Goal: Task Accomplishment & Management: Manage account settings

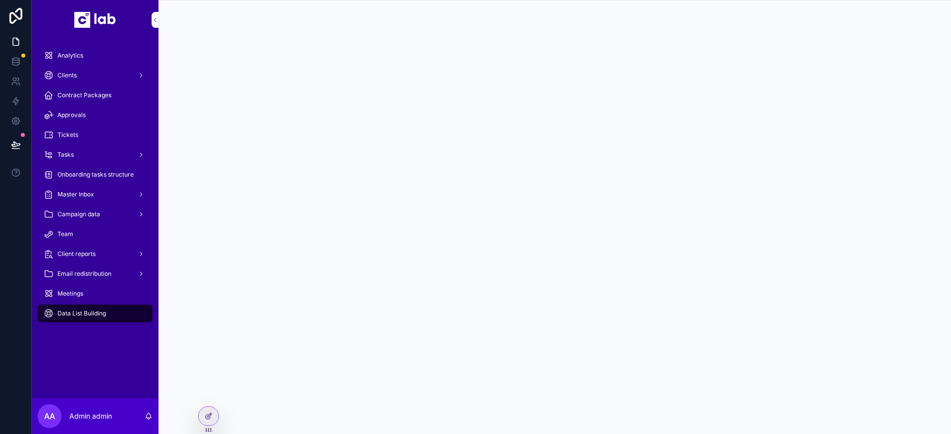
click at [103, 155] on div "Tasks" at bounding box center [95, 155] width 103 height 16
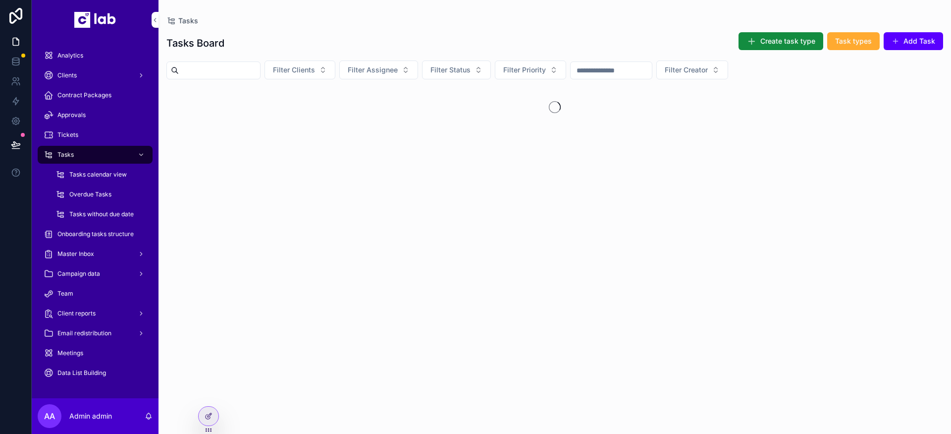
click at [335, 70] on button "Filter Clients" at bounding box center [300, 69] width 71 height 19
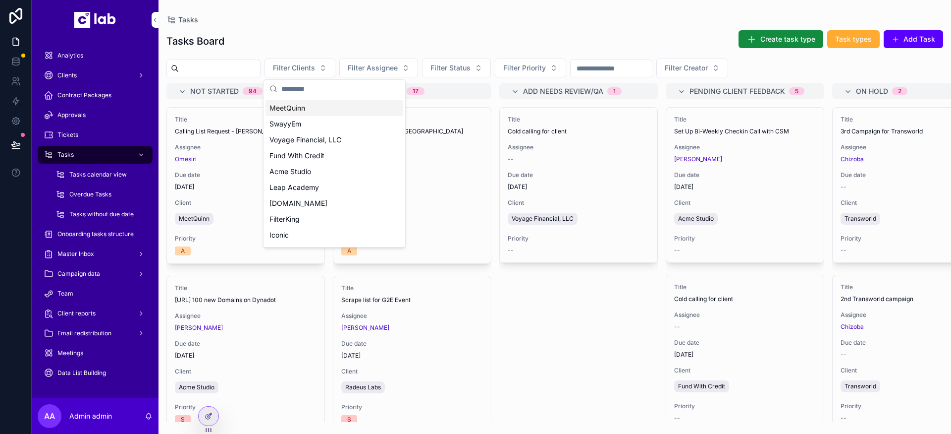
click at [483, 13] on div "Tasks Tasks Board Create task type Task types Add Task Filter Clients Filter As…" at bounding box center [555, 211] width 793 height 422
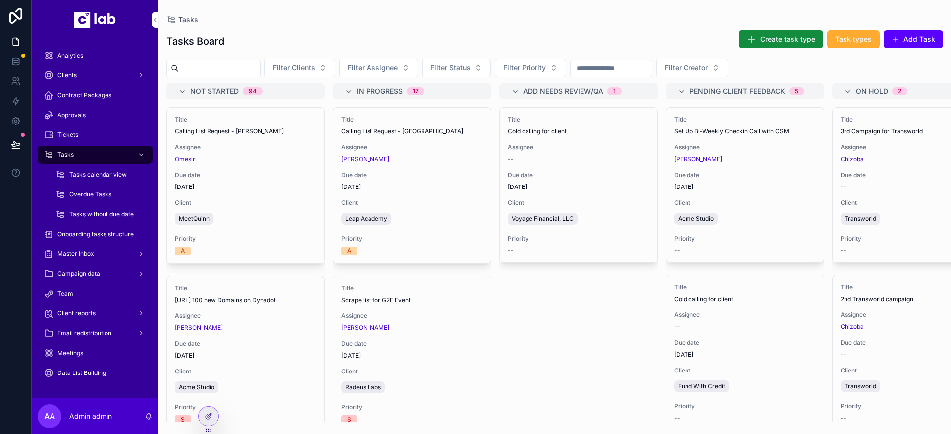
click at [335, 64] on button "Filter Clients" at bounding box center [300, 67] width 71 height 19
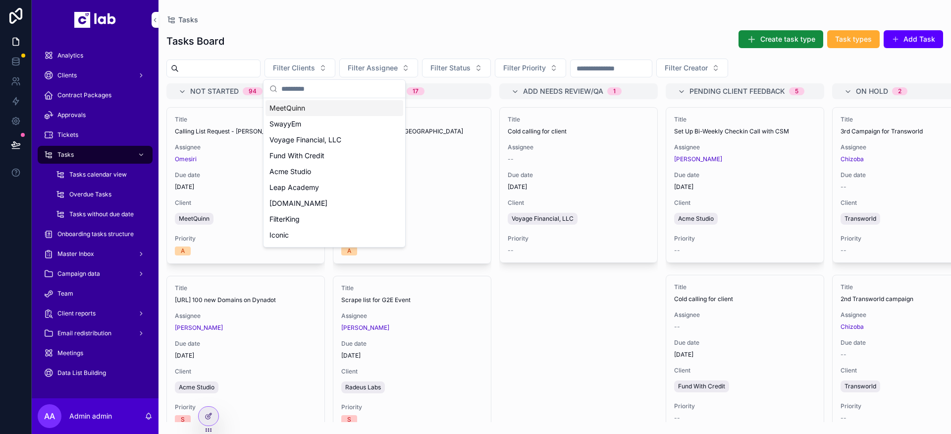
click at [298, 144] on span "Voyage Financial, LLC" at bounding box center [306, 140] width 72 height 10
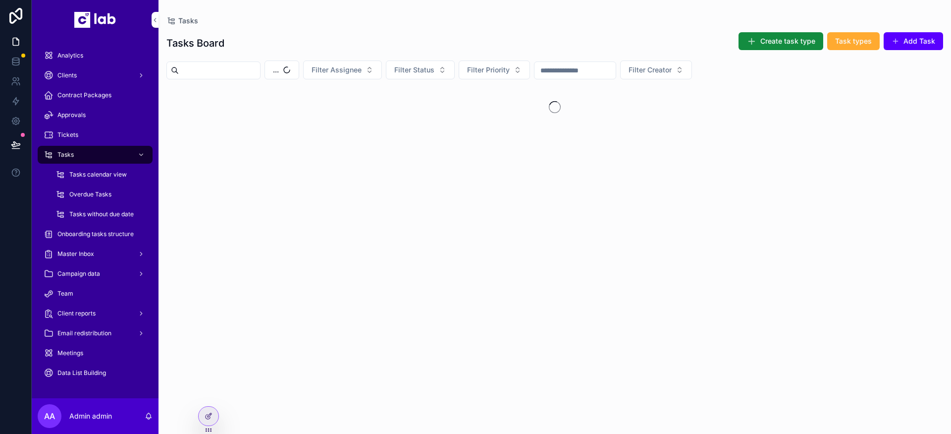
click at [299, 71] on button "..." at bounding box center [282, 69] width 35 height 19
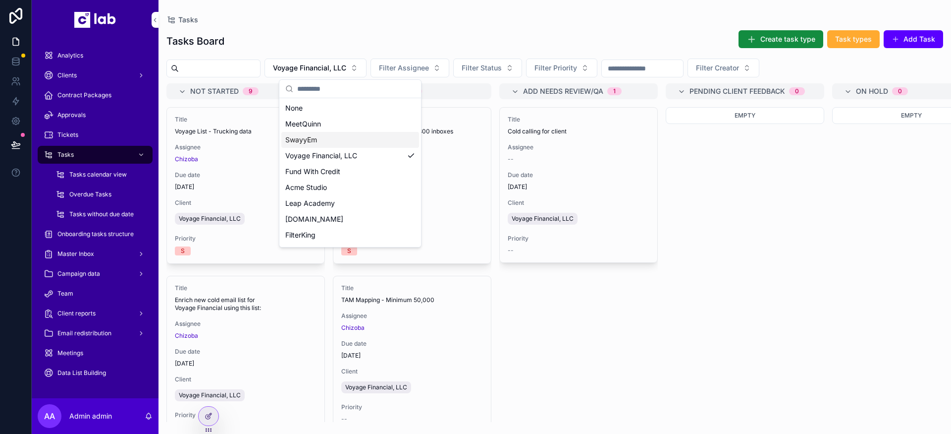
click at [324, 142] on div "SwayyEm" at bounding box center [350, 140] width 138 height 16
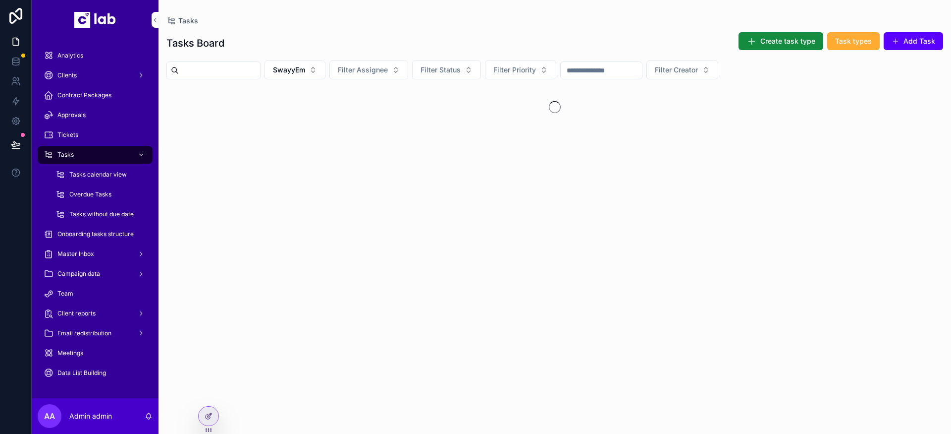
click at [305, 70] on span "SwayyEm" at bounding box center [289, 70] width 32 height 10
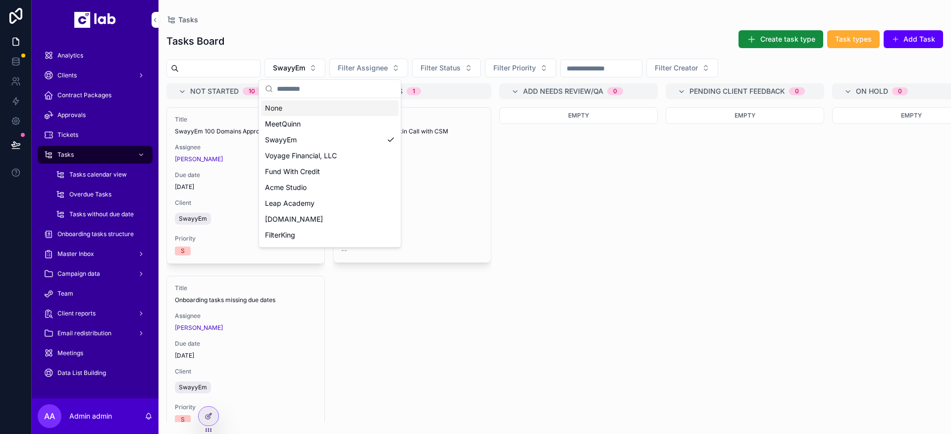
click at [308, 110] on div "None" at bounding box center [330, 108] width 138 height 16
click at [366, 30] on div "Tasks Board Create task type Task types Add Task" at bounding box center [554, 41] width 777 height 23
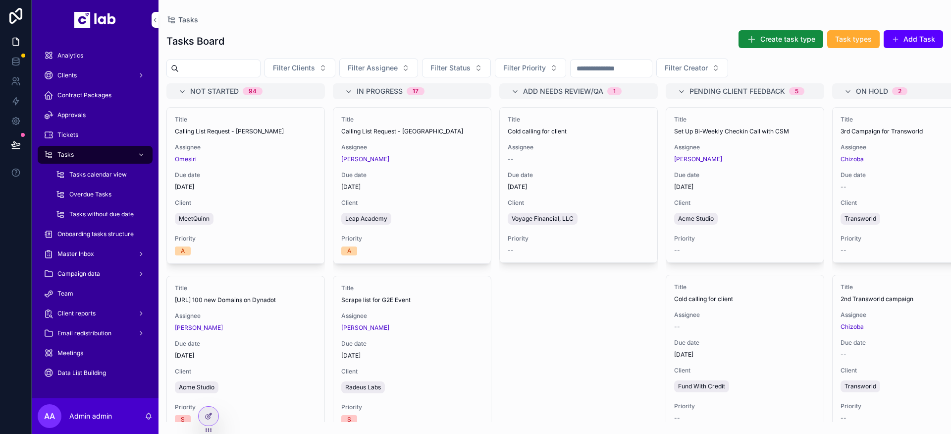
click at [619, 19] on div "Tasks" at bounding box center [554, 20] width 777 height 8
click at [207, 415] on icon at bounding box center [209, 416] width 8 height 8
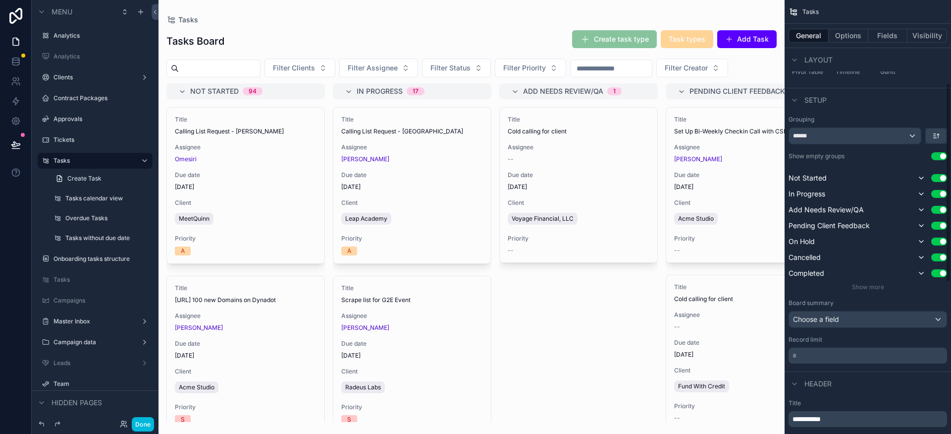
scroll to position [180, 0]
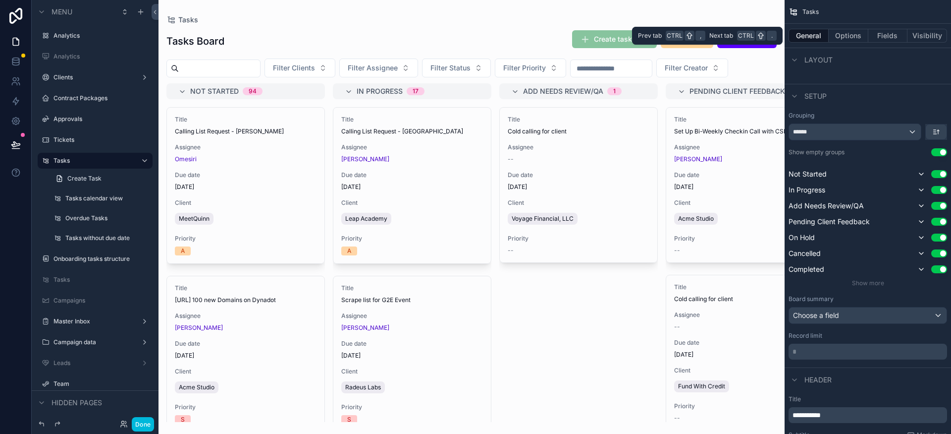
click at [848, 33] on button "Options" at bounding box center [849, 36] width 40 height 14
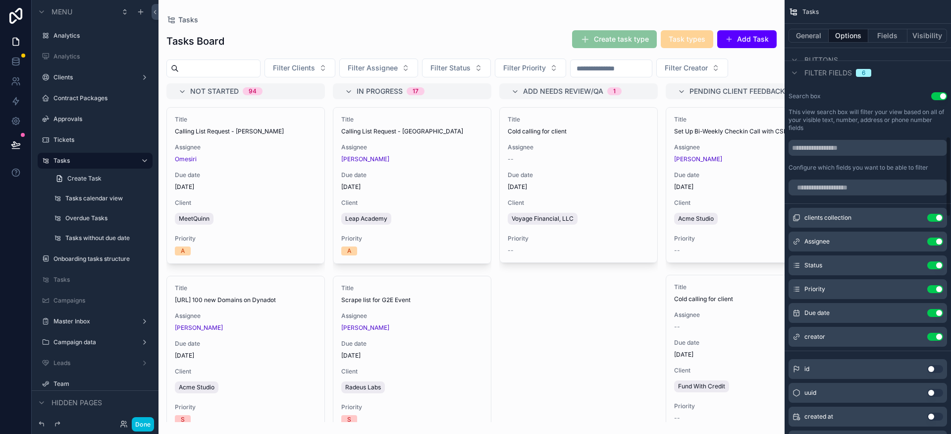
scroll to position [732, 0]
click at [0, 0] on icon "scrollable content" at bounding box center [0, 0] width 0 height 0
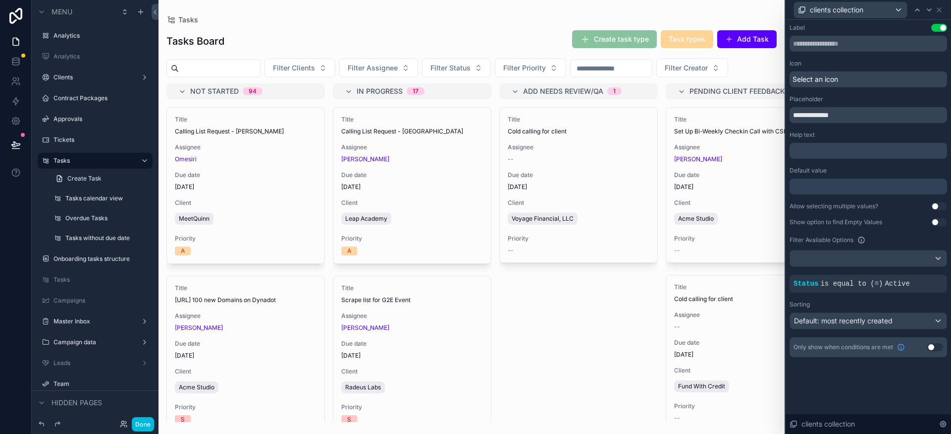
click at [938, 205] on button "Use setting" at bounding box center [940, 206] width 16 height 8
click at [929, 10] on icon at bounding box center [930, 10] width 4 height 2
click at [938, 205] on button "Use setting" at bounding box center [940, 206] width 16 height 8
click at [931, 12] on icon at bounding box center [930, 10] width 8 height 8
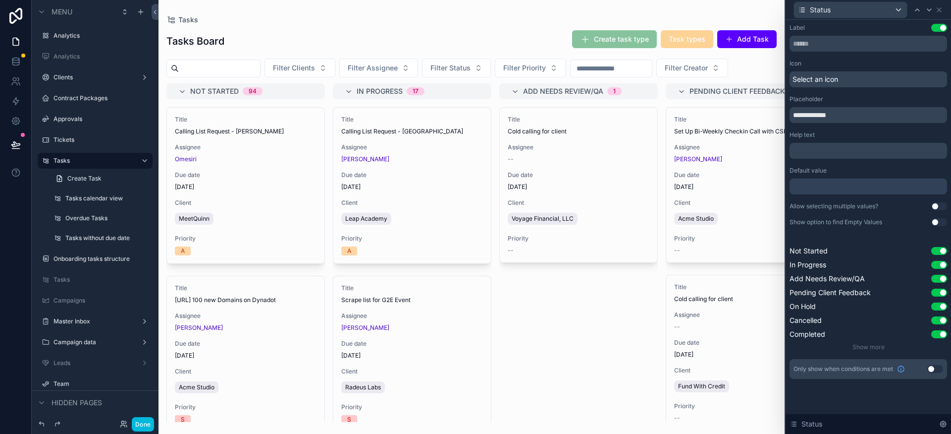
click at [940, 207] on button "Use setting" at bounding box center [940, 206] width 16 height 8
click at [930, 11] on icon at bounding box center [930, 10] width 8 height 8
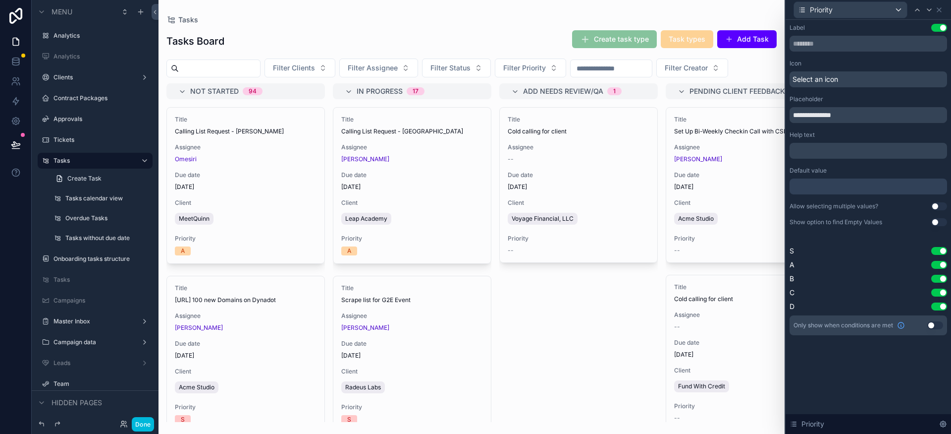
click at [937, 205] on button "Use setting" at bounding box center [940, 206] width 16 height 8
click at [927, 11] on icon at bounding box center [930, 10] width 8 height 8
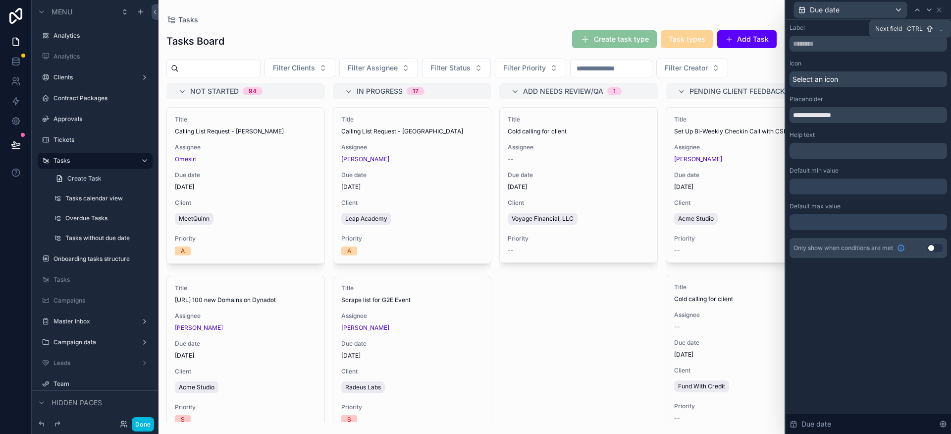
click at [929, 12] on icon at bounding box center [930, 10] width 8 height 8
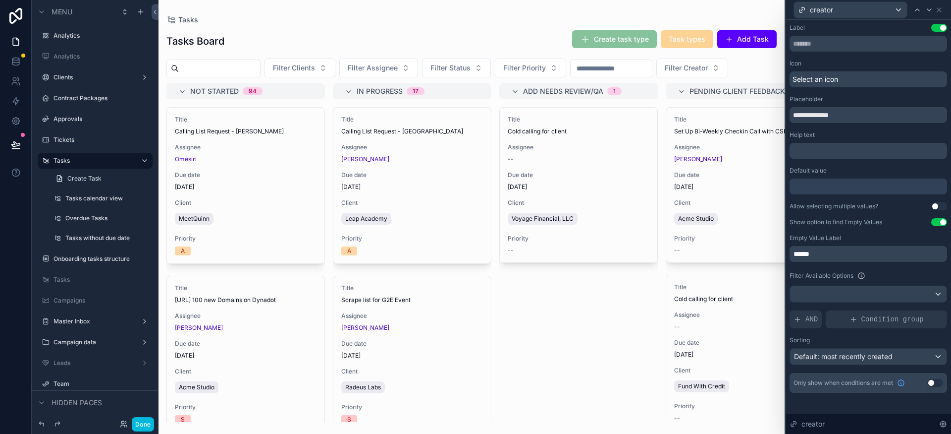
click at [938, 206] on button "Use setting" at bounding box center [940, 206] width 16 height 8
click at [929, 12] on icon at bounding box center [930, 10] width 8 height 8
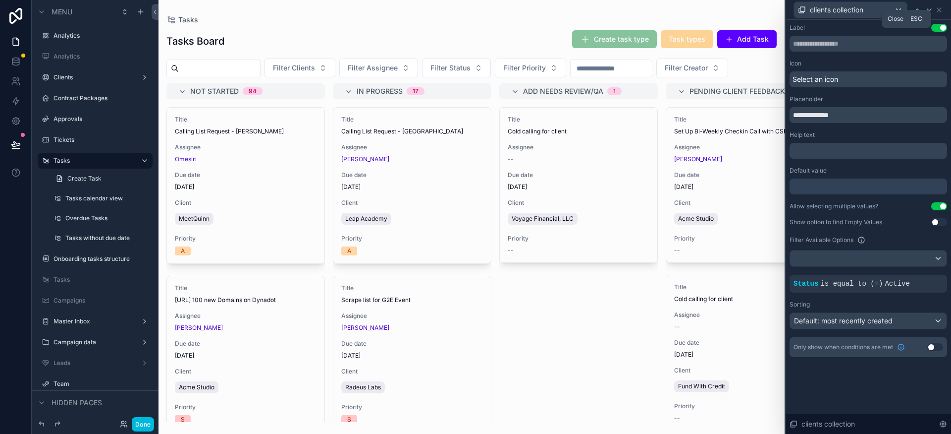
click at [940, 12] on icon at bounding box center [939, 10] width 8 height 8
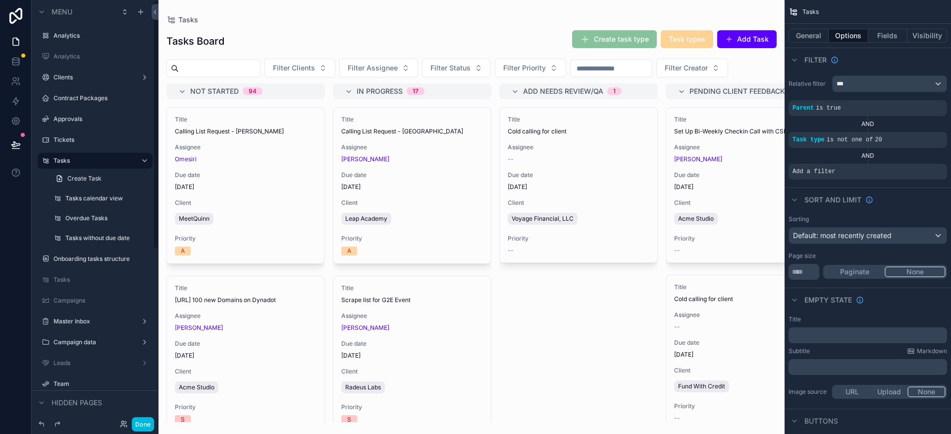
click at [96, 183] on link "Create Task" at bounding box center [101, 178] width 103 height 16
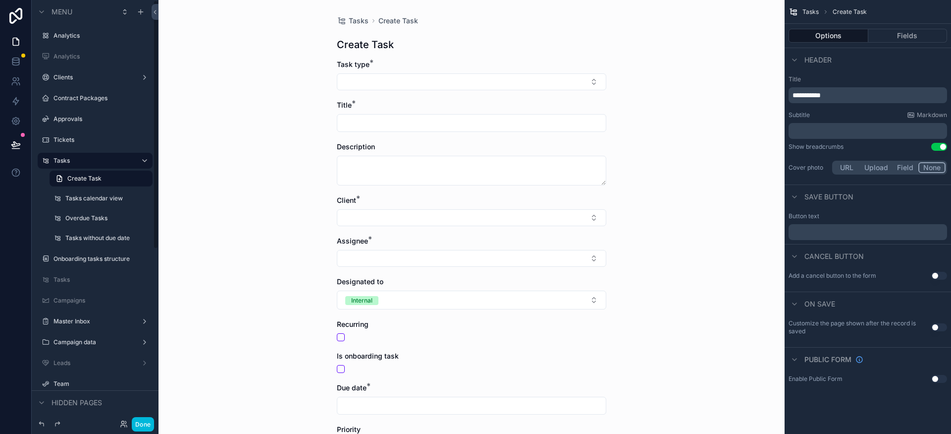
click at [87, 200] on label "Tasks calendar view" at bounding box center [105, 198] width 81 height 8
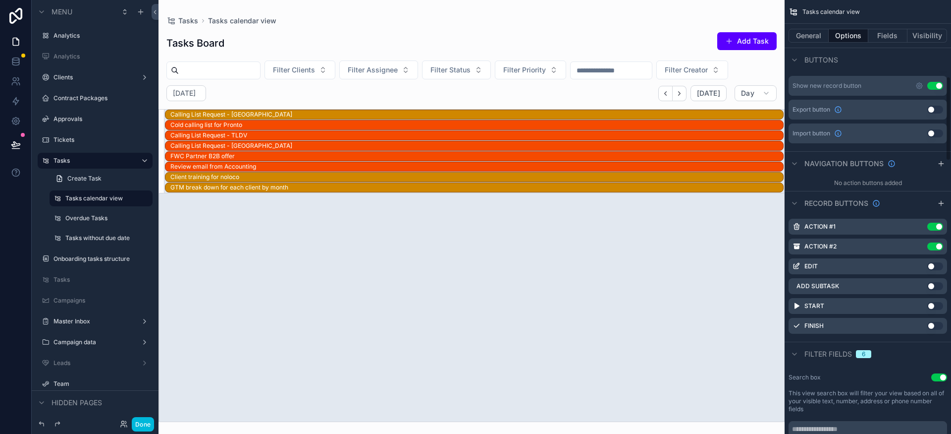
scroll to position [412, 0]
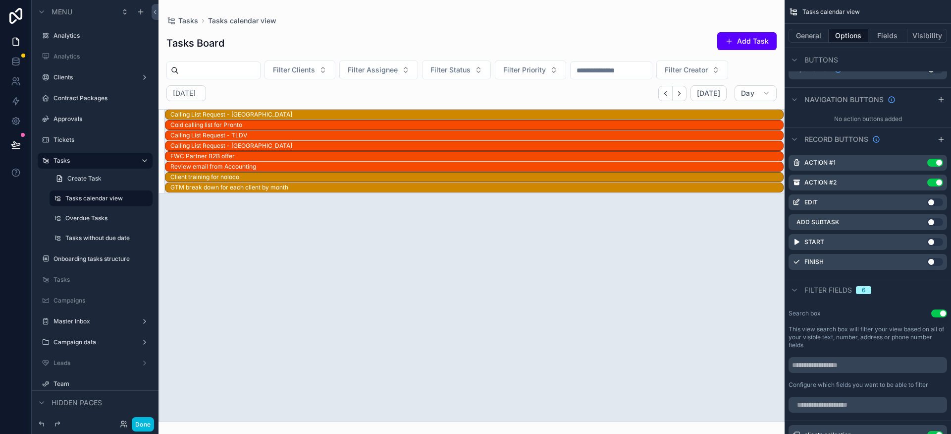
click at [0, 0] on icon "scrollable content" at bounding box center [0, 0] width 0 height 0
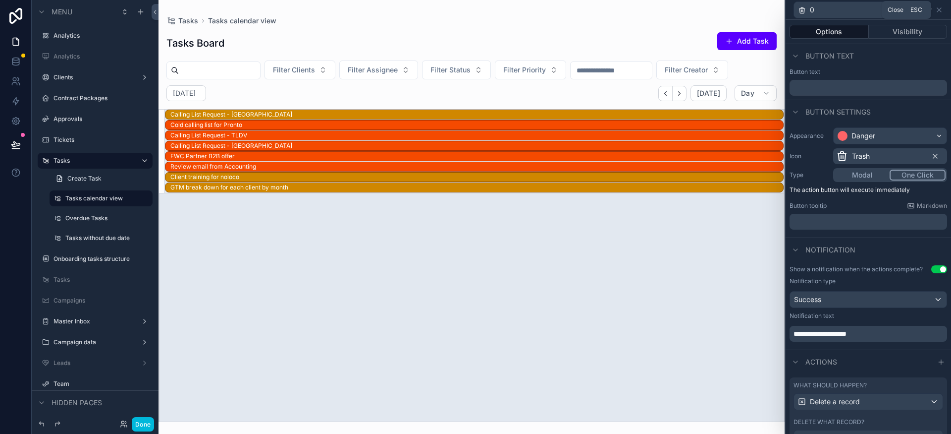
click at [939, 9] on icon at bounding box center [939, 10] width 4 height 4
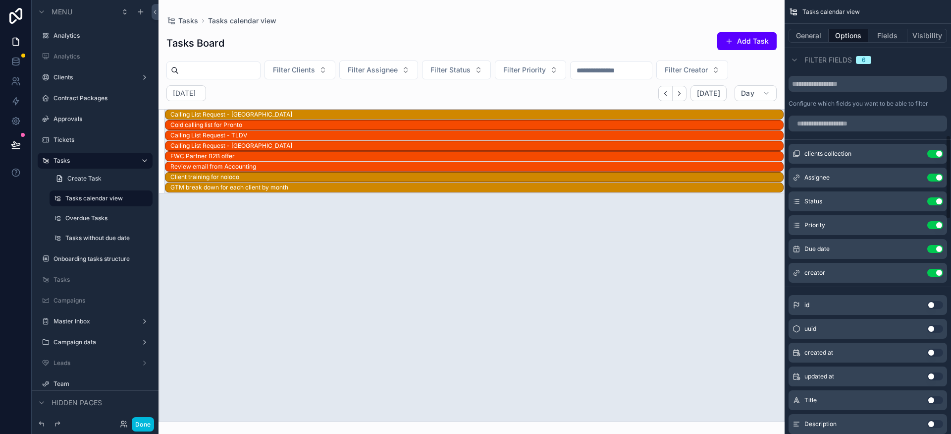
scroll to position [692, 0]
click at [0, 0] on icon "scrollable content" at bounding box center [0, 0] width 0 height 0
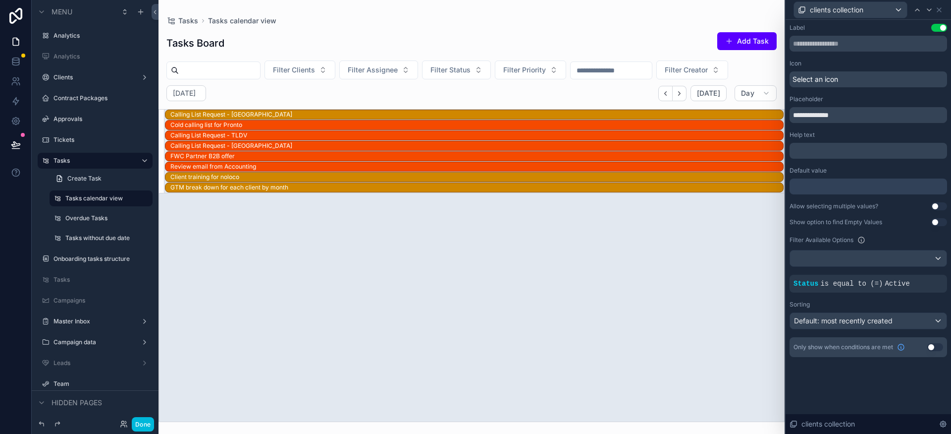
click at [937, 204] on button "Use setting" at bounding box center [940, 206] width 16 height 8
click at [931, 11] on icon at bounding box center [930, 10] width 8 height 8
click at [939, 206] on button "Use setting" at bounding box center [940, 206] width 16 height 8
click at [927, 10] on icon at bounding box center [930, 10] width 8 height 8
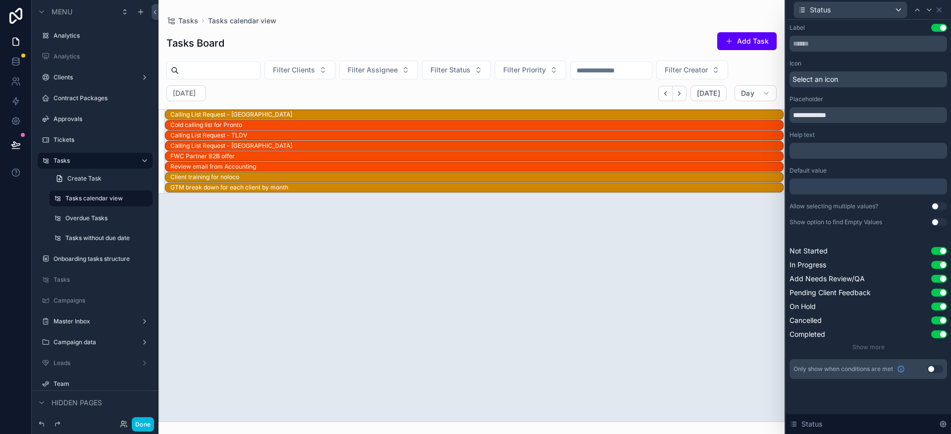
click at [939, 206] on button "Use setting" at bounding box center [940, 206] width 16 height 8
click at [927, 12] on icon at bounding box center [930, 10] width 8 height 8
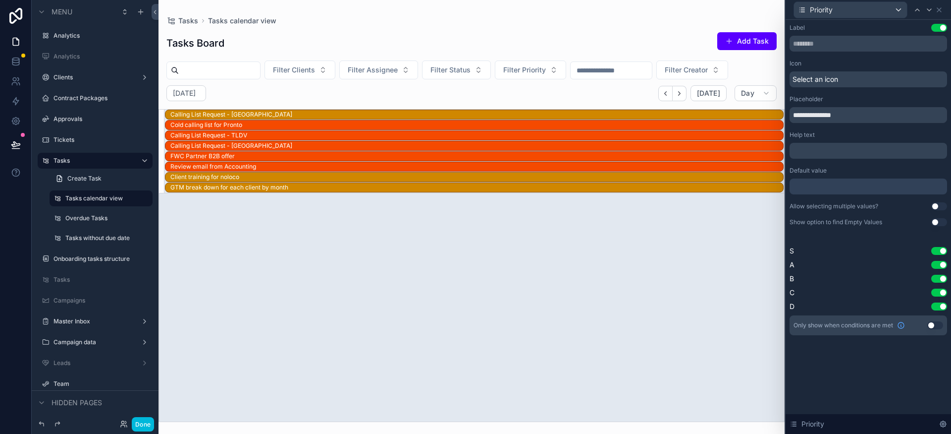
click at [937, 208] on button "Use setting" at bounding box center [940, 206] width 16 height 8
click at [925, 10] on div at bounding box center [930, 10] width 12 height 12
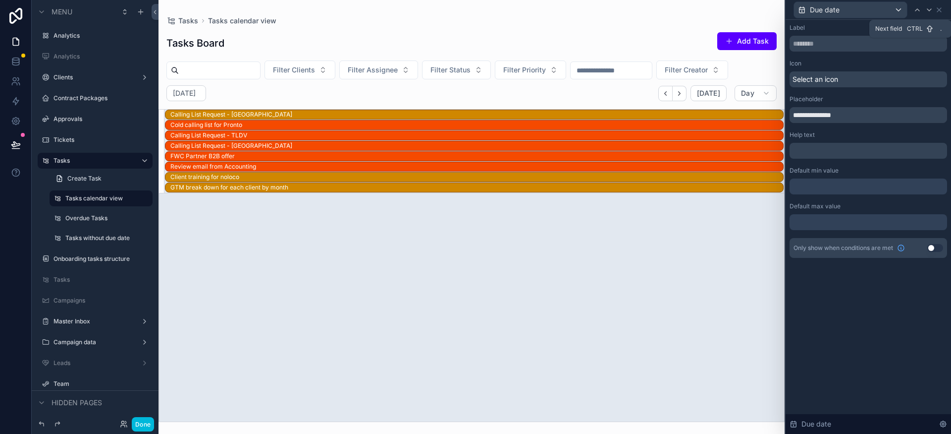
click at [927, 14] on div at bounding box center [930, 10] width 12 height 12
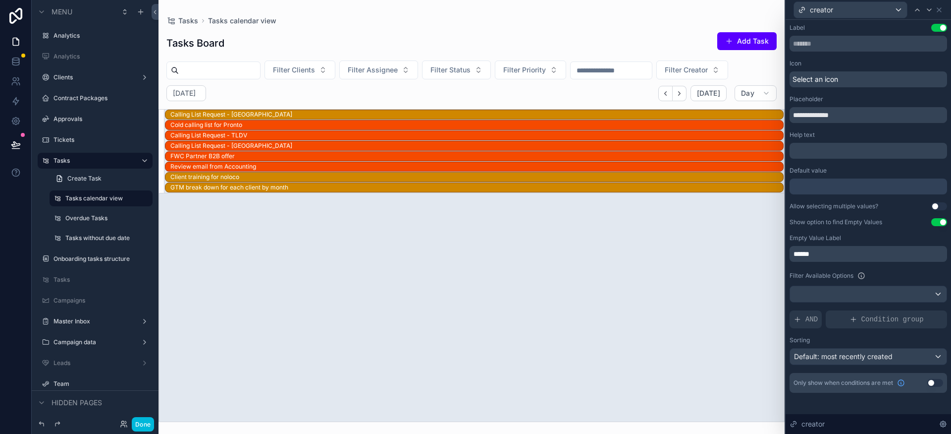
click at [938, 208] on button "Use setting" at bounding box center [940, 206] width 16 height 8
click at [89, 219] on label "Overdue Tasks" at bounding box center [105, 218] width 81 height 8
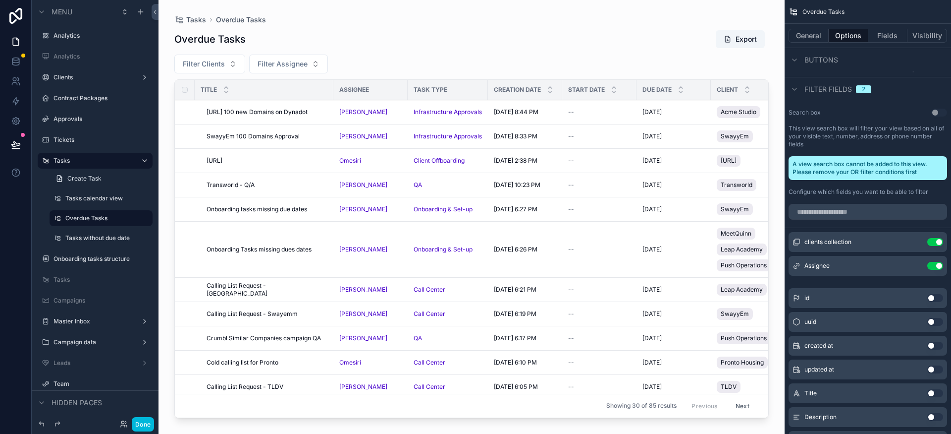
click at [877, 105] on div "Search box Use setting This view search box will filter your view based on all …" at bounding box center [868, 152] width 166 height 95
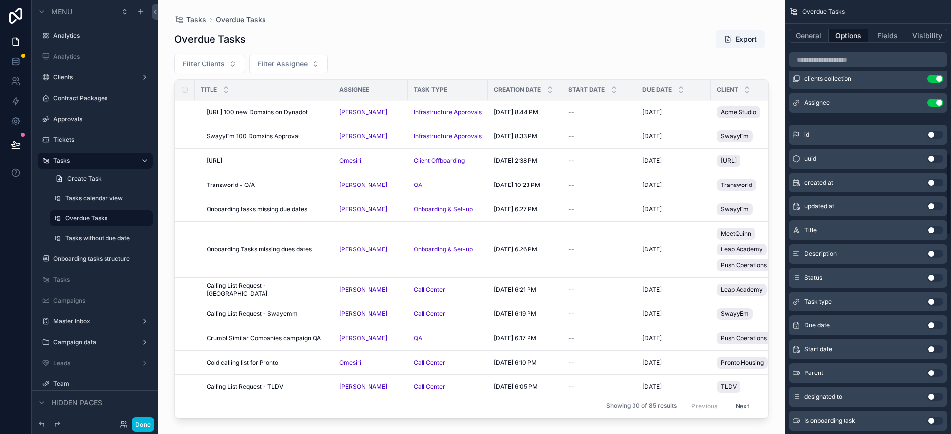
scroll to position [725, 0]
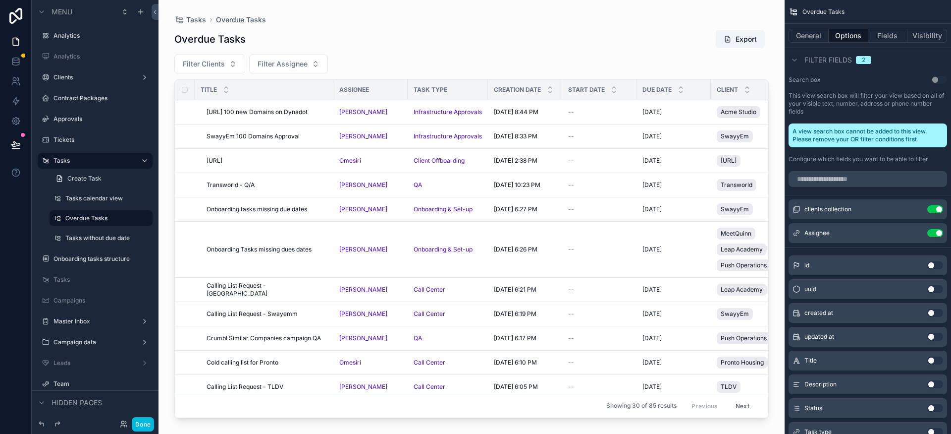
click at [0, 0] on icon "scrollable content" at bounding box center [0, 0] width 0 height 0
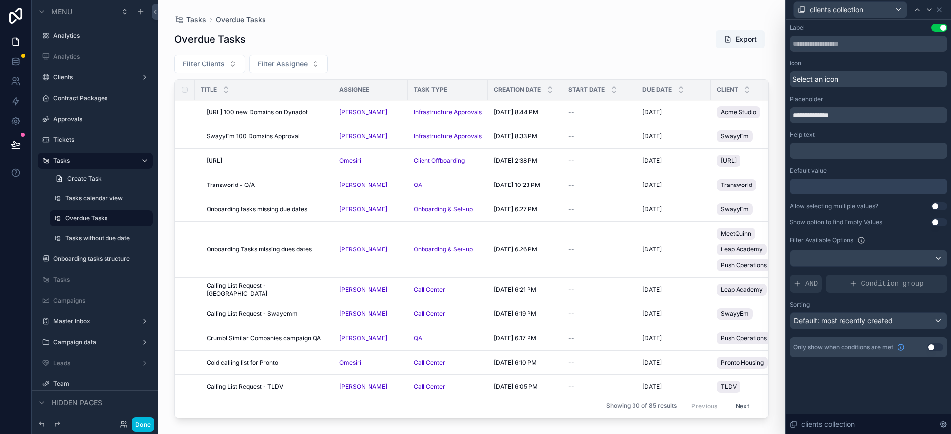
click at [936, 208] on button "Use setting" at bounding box center [940, 206] width 16 height 8
click at [928, 13] on icon at bounding box center [930, 10] width 8 height 8
click at [940, 207] on button "Use setting" at bounding box center [940, 206] width 16 height 8
click at [88, 242] on div "Tasks without due date" at bounding box center [107, 238] width 85 height 8
click at [839, 27] on div "Label Use setting" at bounding box center [869, 28] width 158 height 8
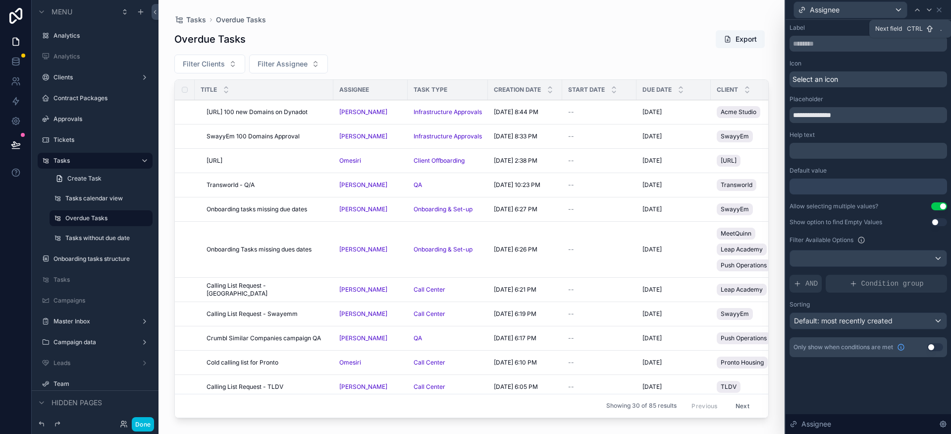
click at [929, 12] on icon at bounding box center [930, 10] width 8 height 8
click at [80, 242] on div "Tasks without due date" at bounding box center [107, 238] width 85 height 8
click at [97, 239] on label "Tasks without due date" at bounding box center [105, 238] width 81 height 8
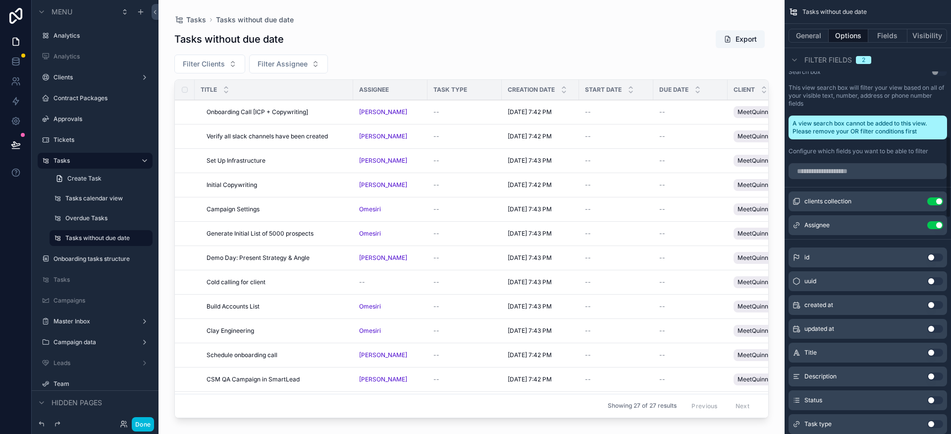
click at [0, 0] on icon "scrollable content" at bounding box center [0, 0] width 0 height 0
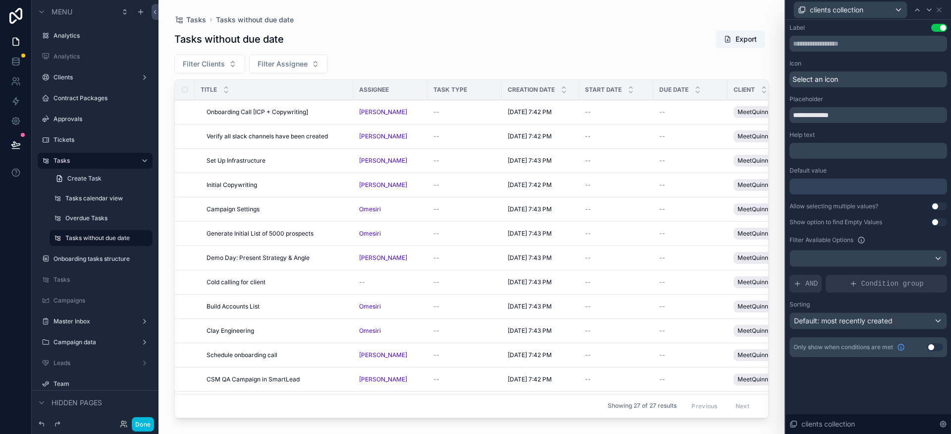
click at [941, 205] on button "Use setting" at bounding box center [940, 206] width 16 height 8
click at [931, 10] on icon at bounding box center [930, 10] width 8 height 8
click at [939, 207] on button "Use setting" at bounding box center [940, 206] width 16 height 8
click at [21, 147] on button at bounding box center [16, 145] width 22 height 28
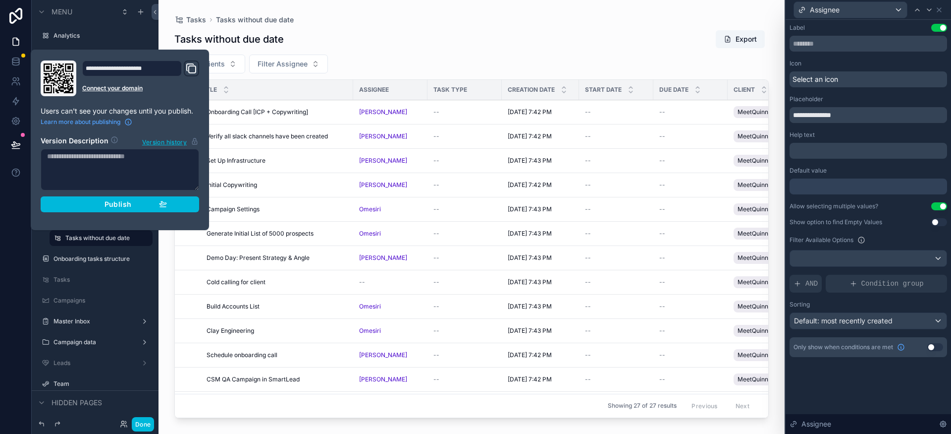
click at [120, 203] on span "Publish" at bounding box center [118, 204] width 27 height 9
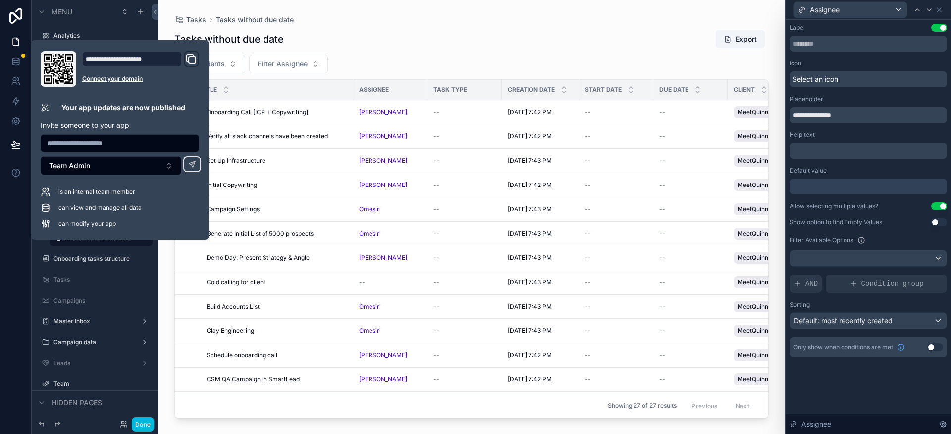
click at [380, 41] on div "scrollable content" at bounding box center [472, 211] width 626 height 422
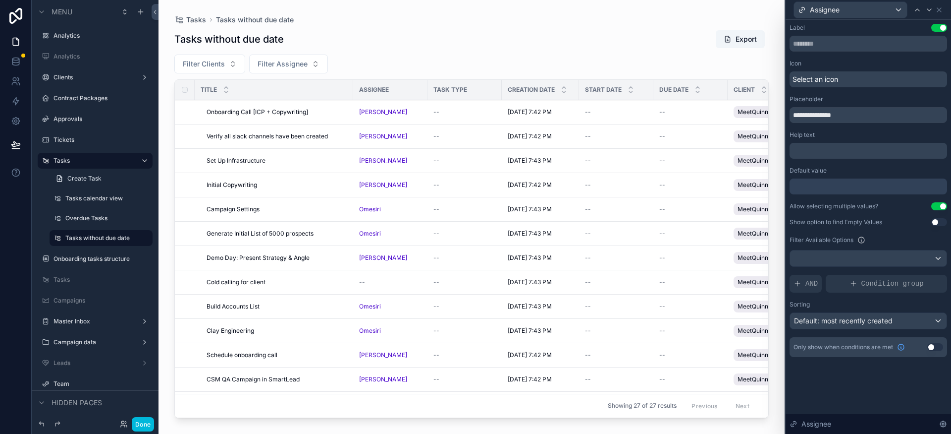
click at [653, 20] on div "Tasks Tasks without due date" at bounding box center [471, 20] width 595 height 8
click at [95, 185] on link "Create Task" at bounding box center [101, 178] width 103 height 16
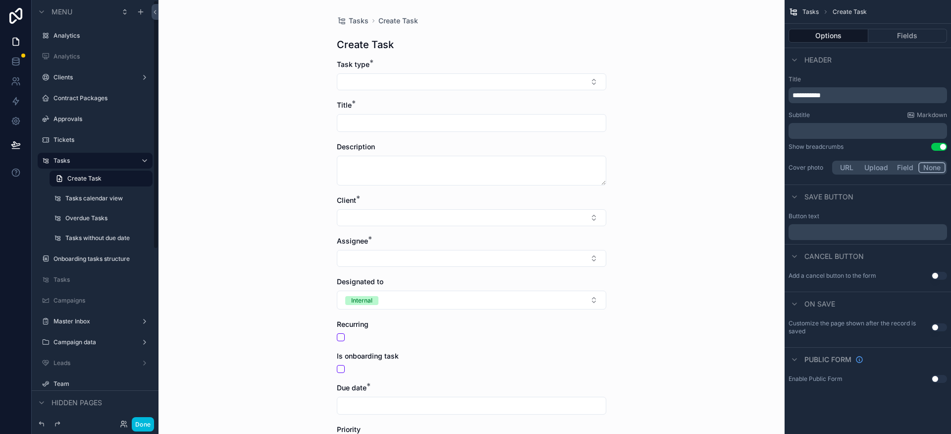
click at [93, 199] on label "Tasks calendar view" at bounding box center [105, 198] width 81 height 8
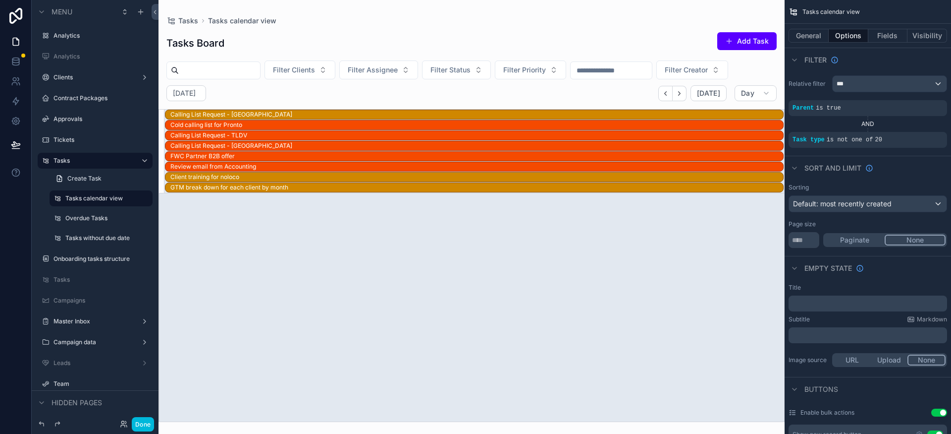
click at [87, 218] on label "Overdue Tasks" at bounding box center [105, 218] width 81 height 8
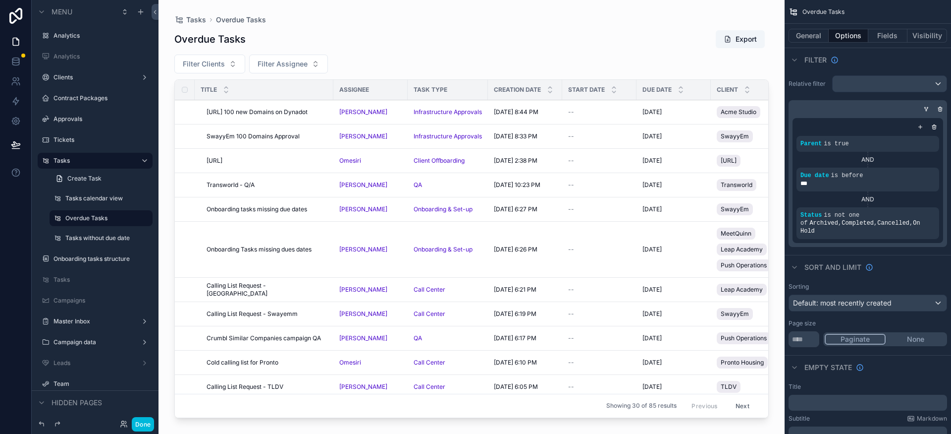
click at [93, 200] on label "Tasks calendar view" at bounding box center [105, 198] width 81 height 8
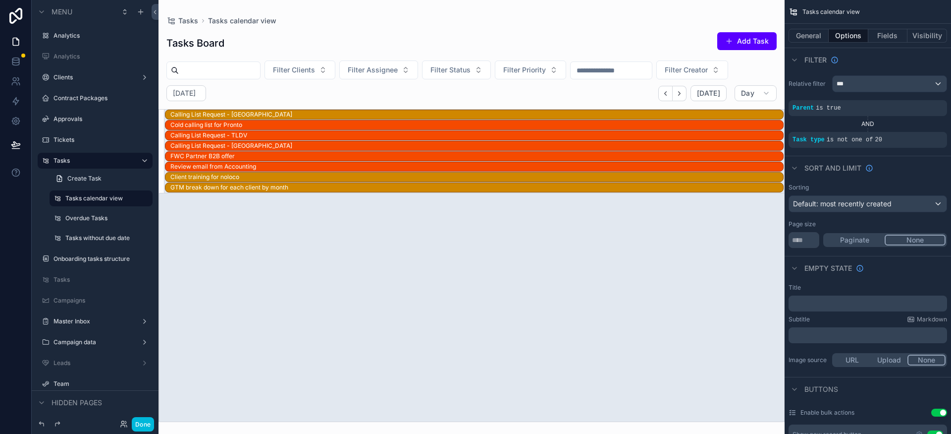
click at [83, 225] on div "Overdue Tasks" at bounding box center [101, 218] width 99 height 16
click at [85, 220] on label "Overdue Tasks" at bounding box center [105, 218] width 81 height 8
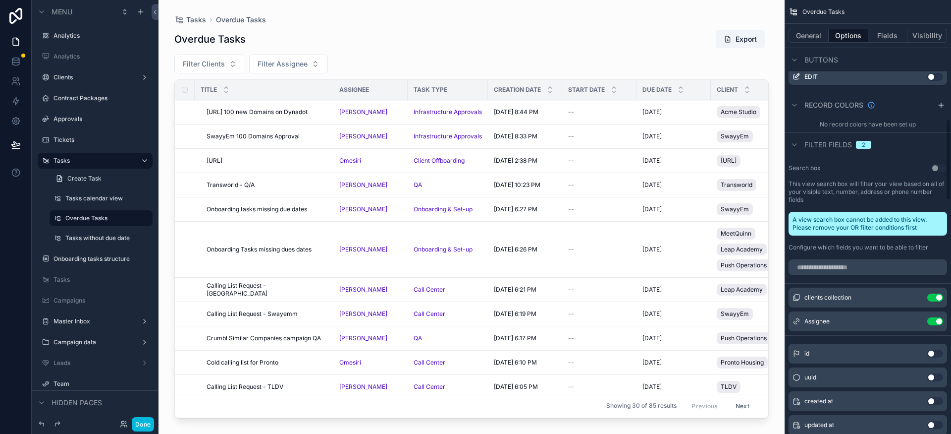
scroll to position [637, 0]
click at [840, 266] on input "scrollable content" at bounding box center [868, 267] width 159 height 16
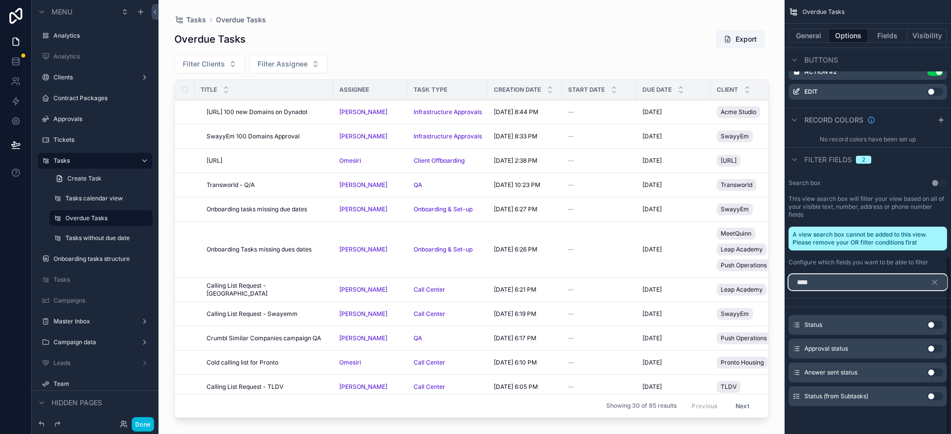
scroll to position [622, 0]
type input "*****"
click at [932, 325] on button "Use setting" at bounding box center [936, 325] width 16 height 8
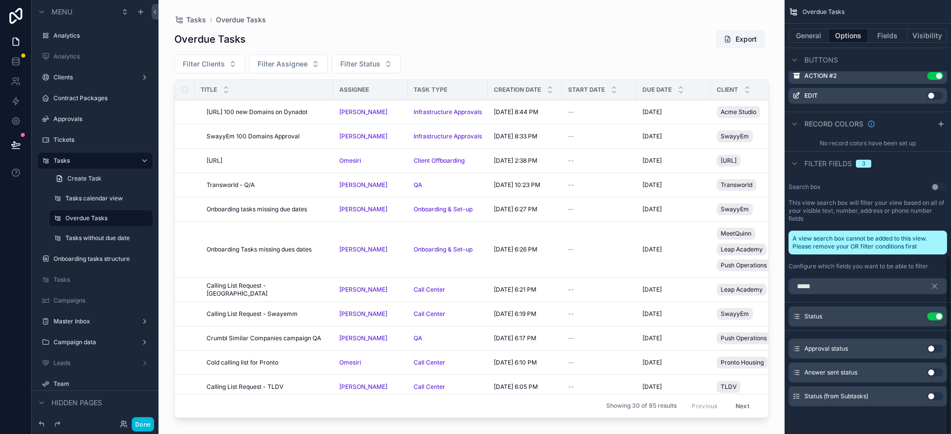
scroll to position [618, 0]
click at [934, 286] on icon "scrollable content" at bounding box center [935, 285] width 9 height 9
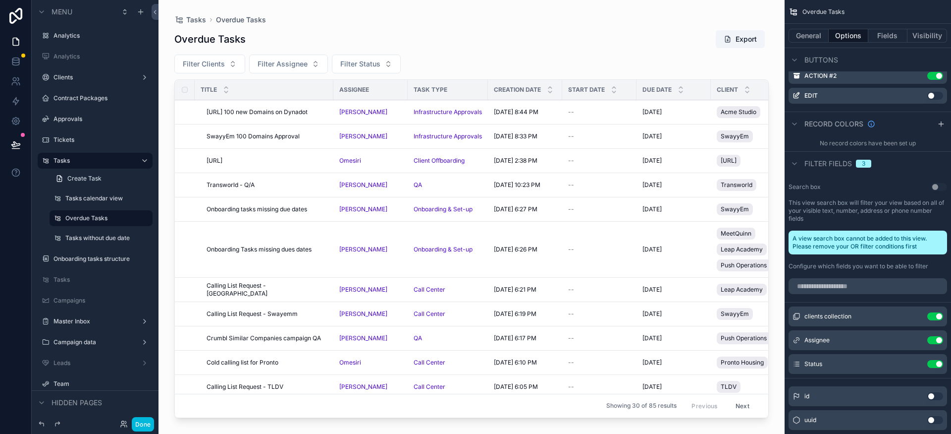
click at [868, 294] on div "scrollable content" at bounding box center [868, 286] width 166 height 24
click at [871, 288] on input "scrollable content" at bounding box center [868, 286] width 159 height 16
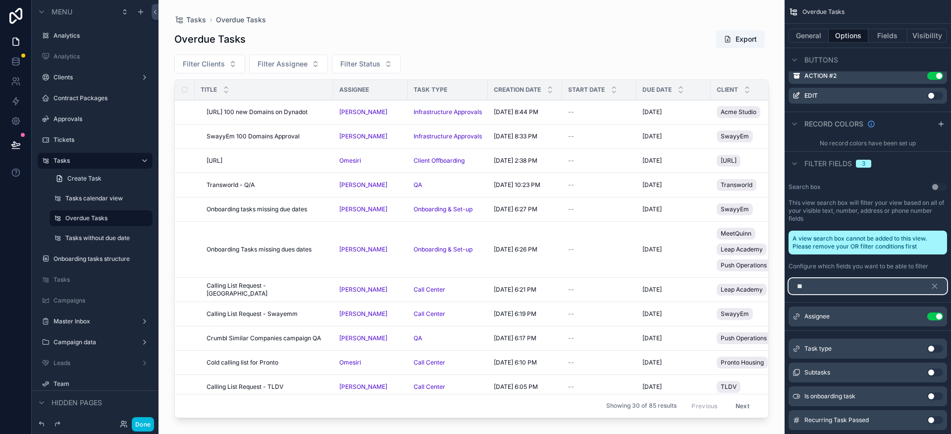
type input "*"
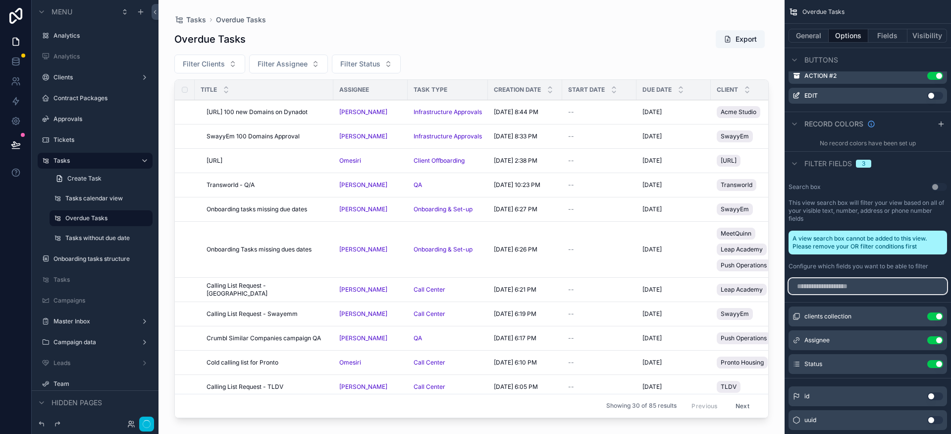
type input "*"
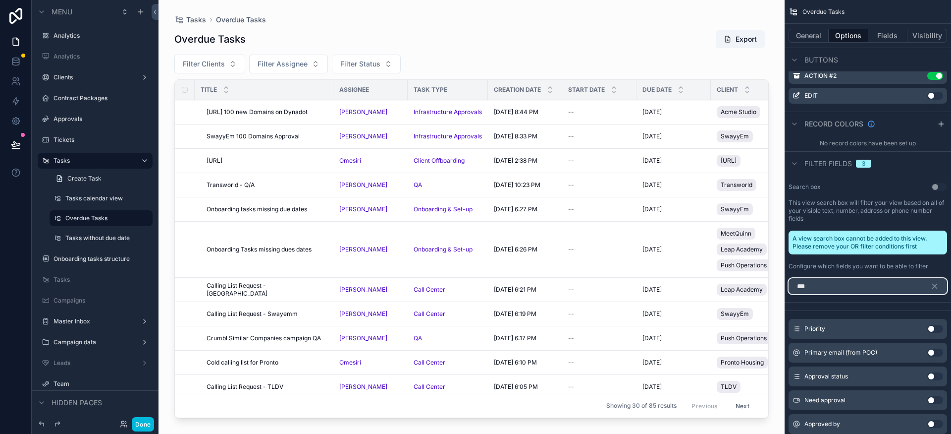
scroll to position [574, 0]
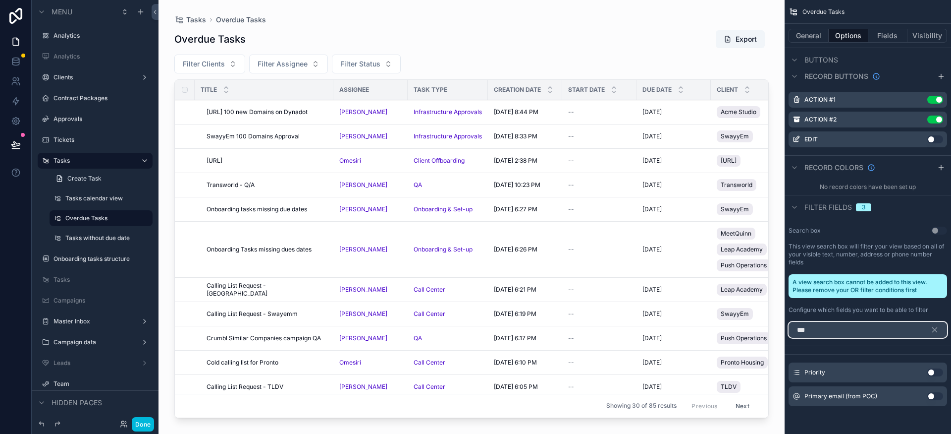
type input "***"
click at [936, 369] on button "Use setting" at bounding box center [936, 372] width 16 height 8
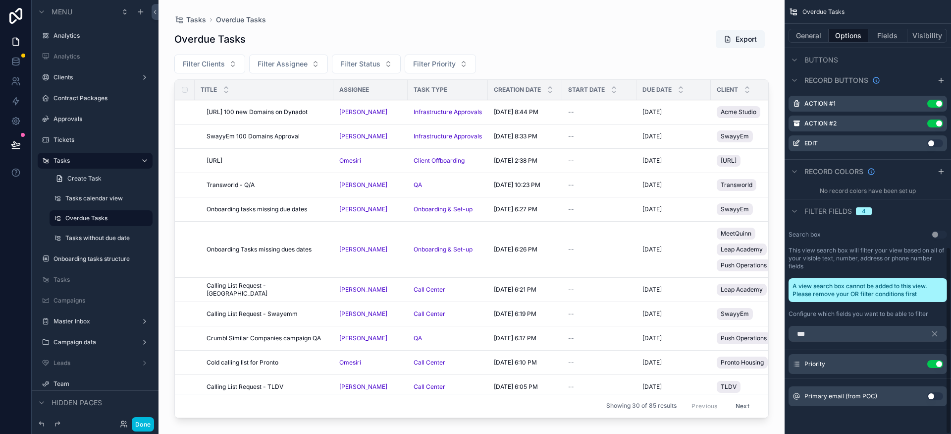
scroll to position [570, 0]
click at [98, 202] on div "Tasks calendar view" at bounding box center [107, 198] width 85 height 8
click at [95, 196] on label "Tasks calendar view" at bounding box center [105, 198] width 81 height 8
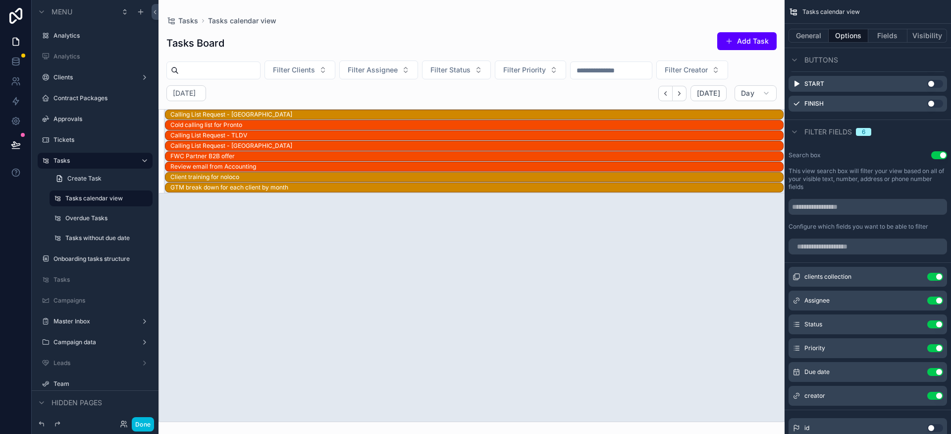
click at [84, 224] on div "Overdue Tasks" at bounding box center [101, 218] width 99 height 16
click at [81, 214] on label "Overdue Tasks" at bounding box center [105, 218] width 81 height 8
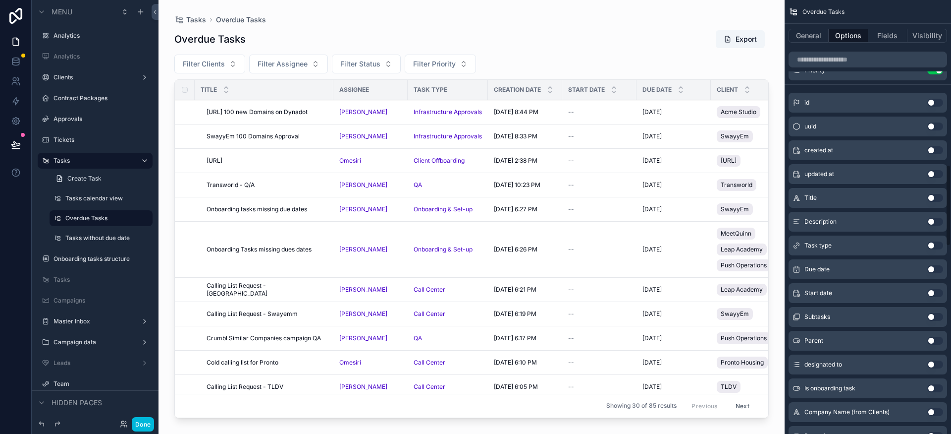
scroll to position [715, 0]
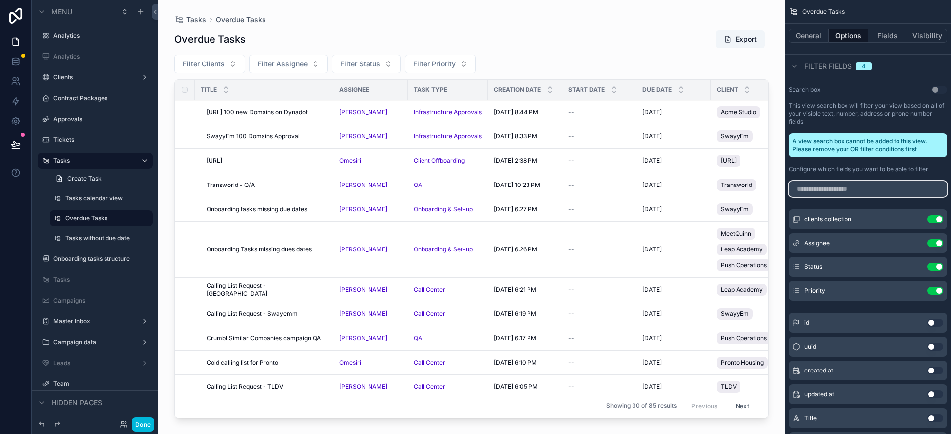
click at [840, 188] on input "scrollable content" at bounding box center [868, 189] width 159 height 16
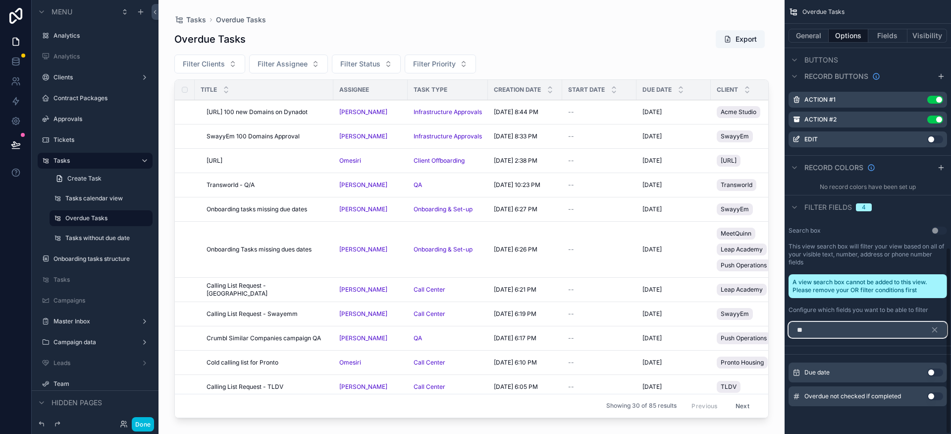
scroll to position [574, 0]
click at [934, 370] on button "Use setting" at bounding box center [936, 372] width 16 height 8
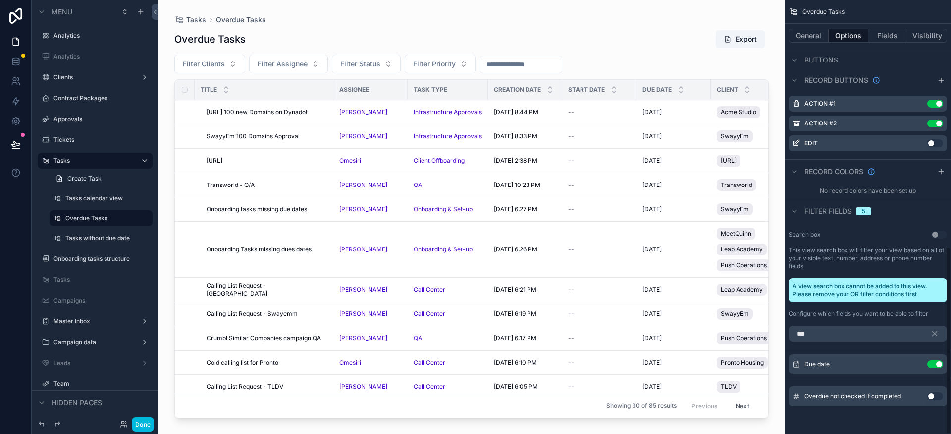
scroll to position [570, 0]
click at [836, 330] on input "***" at bounding box center [868, 334] width 159 height 16
type input "*"
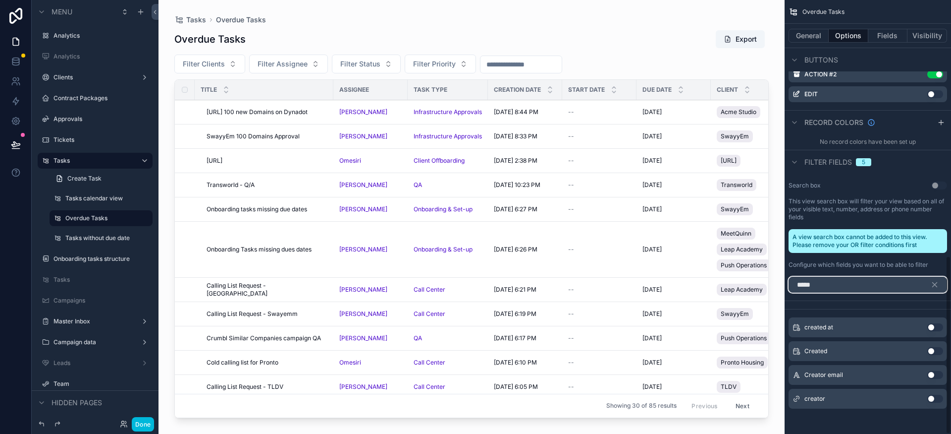
scroll to position [622, 0]
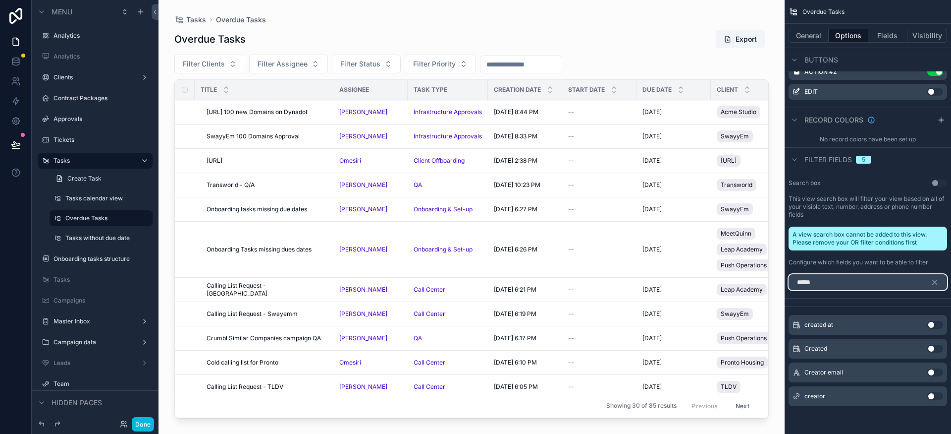
type input "*****"
click at [937, 397] on button "Use setting" at bounding box center [936, 396] width 16 height 8
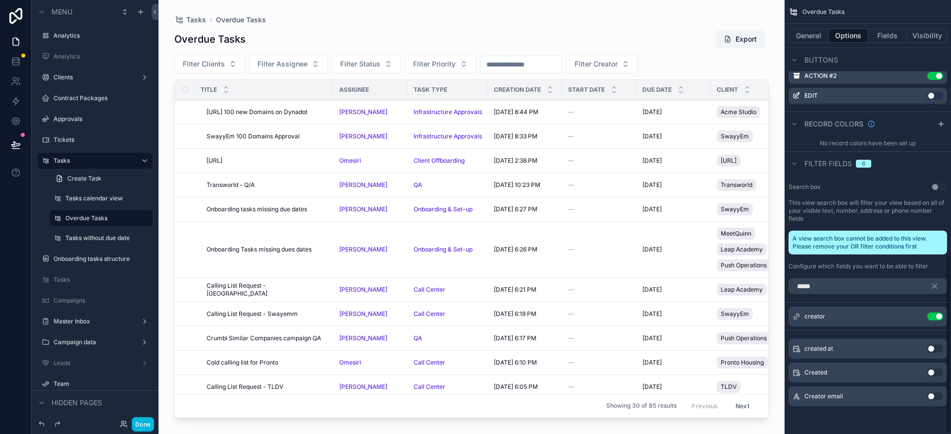
scroll to position [618, 0]
click at [0, 0] on icon "scrollable content" at bounding box center [0, 0] width 0 height 0
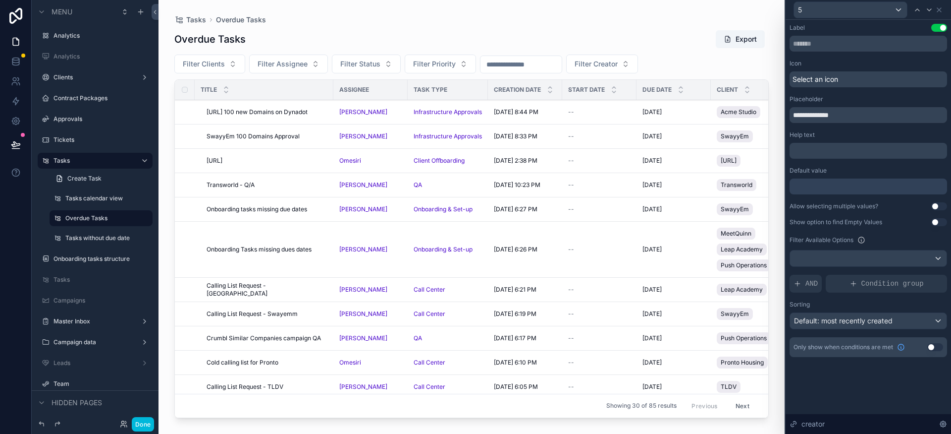
click at [937, 207] on button "Use setting" at bounding box center [940, 206] width 16 height 8
click at [916, 10] on icon at bounding box center [918, 10] width 4 height 2
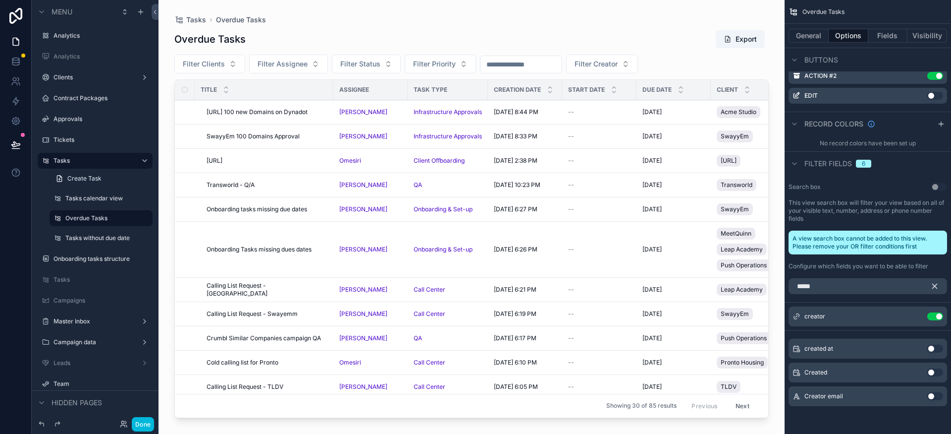
click at [936, 286] on icon "scrollable content" at bounding box center [935, 286] width 4 height 4
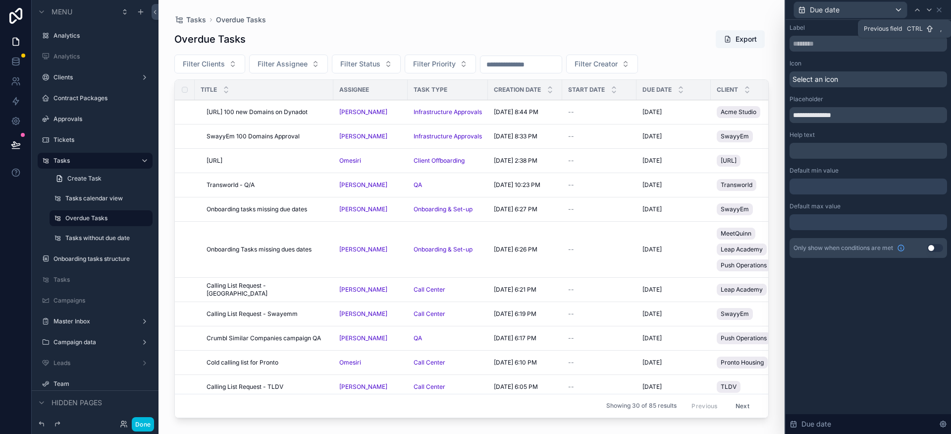
click at [913, 8] on div at bounding box center [918, 10] width 12 height 12
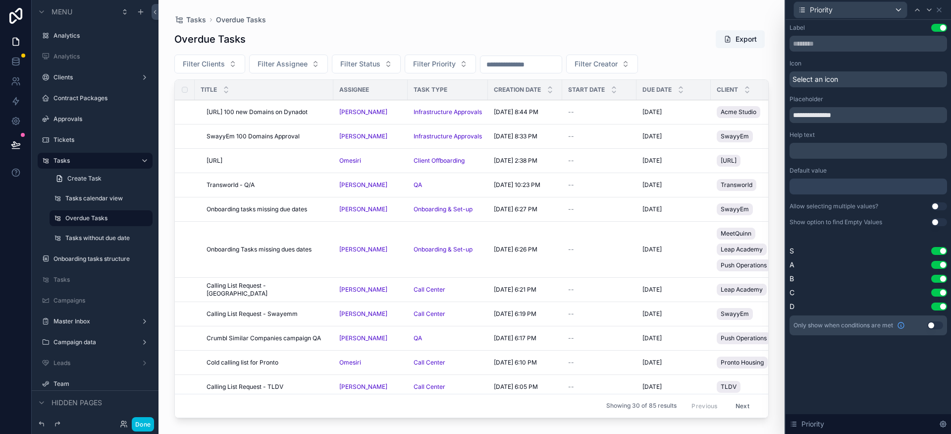
click at [938, 207] on button "Use setting" at bounding box center [940, 206] width 16 height 8
click at [916, 15] on div at bounding box center [918, 10] width 12 height 12
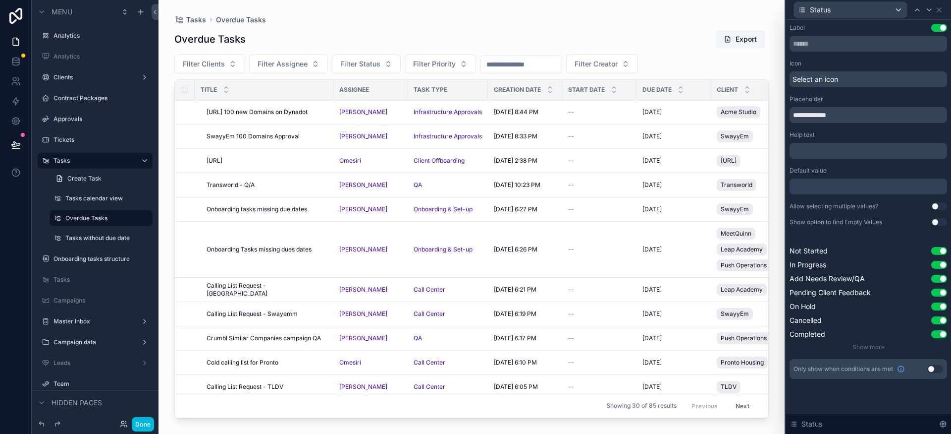
click at [935, 207] on button "Use setting" at bounding box center [940, 206] width 16 height 8
click at [918, 10] on icon at bounding box center [918, 10] width 8 height 8
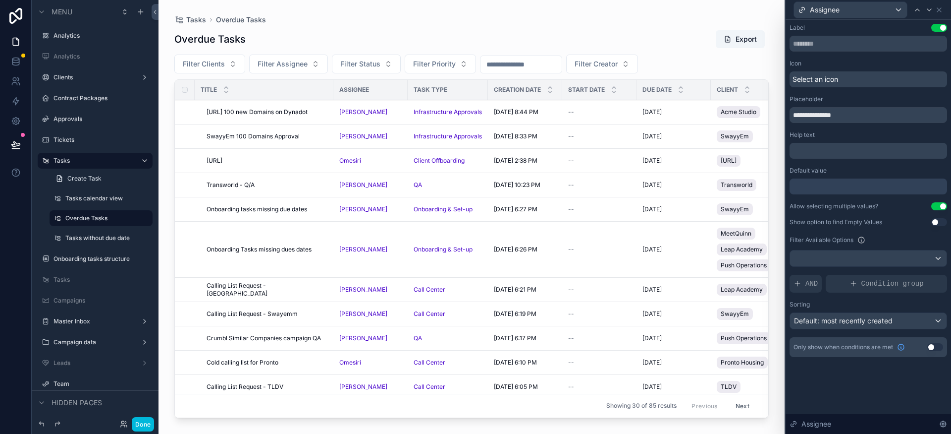
click at [683, 14] on div "scrollable content" at bounding box center [472, 211] width 626 height 422
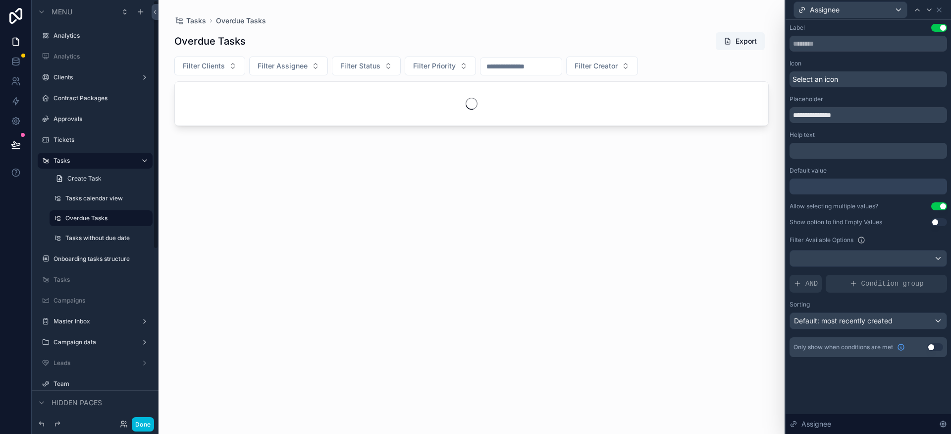
click at [95, 234] on label "Tasks without due date" at bounding box center [105, 238] width 81 height 8
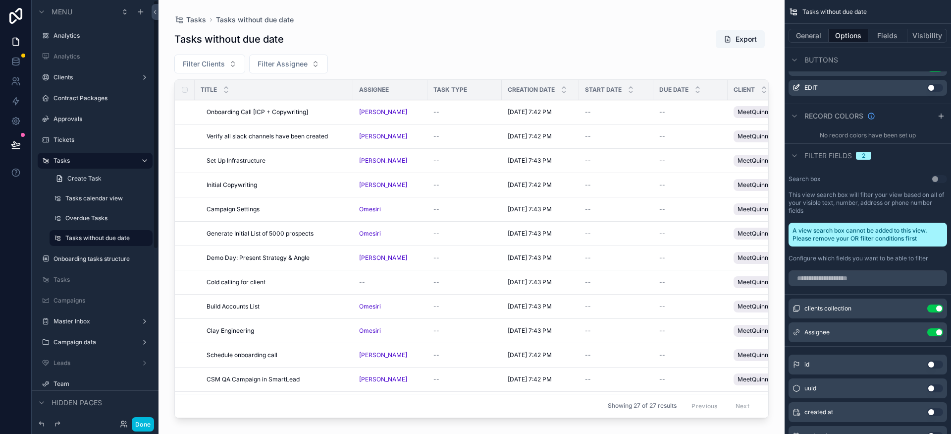
click at [95, 216] on label "Overdue Tasks" at bounding box center [105, 218] width 81 height 8
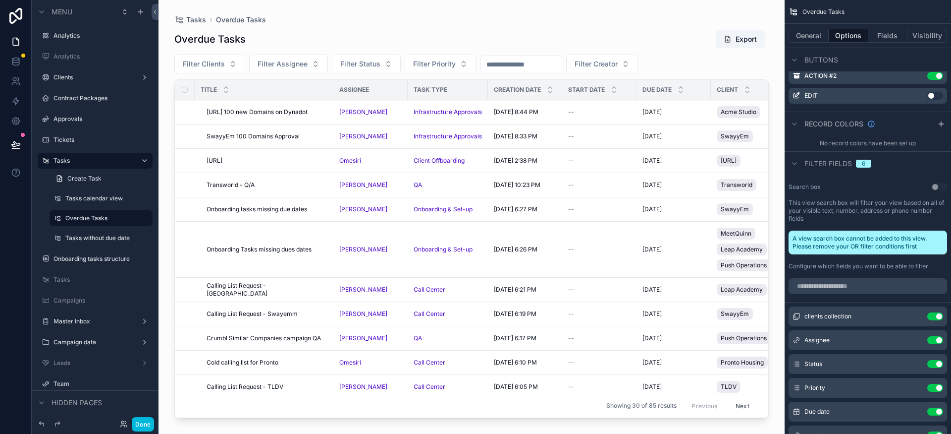
click at [109, 235] on label "Tasks without due date" at bounding box center [105, 238] width 81 height 8
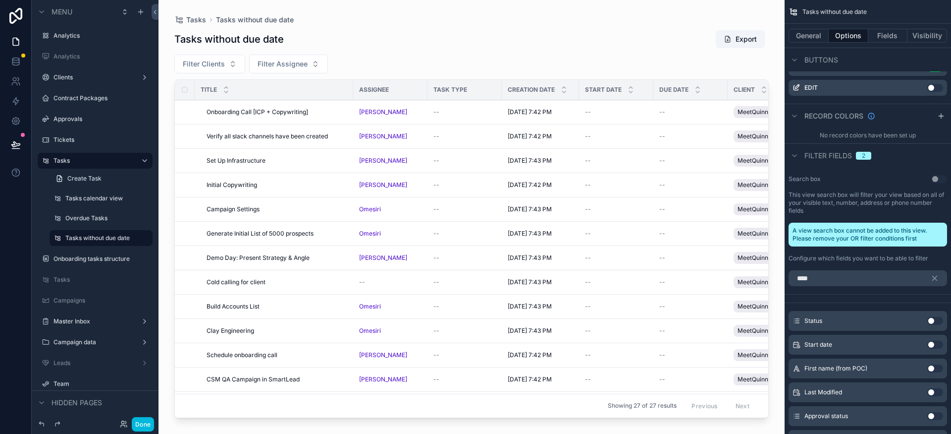
scroll to position [614, 0]
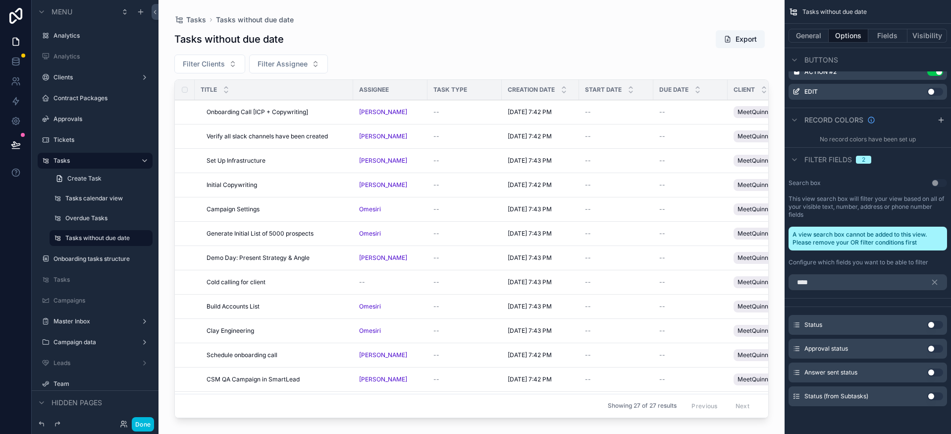
click at [933, 323] on button "Use setting" at bounding box center [936, 325] width 16 height 8
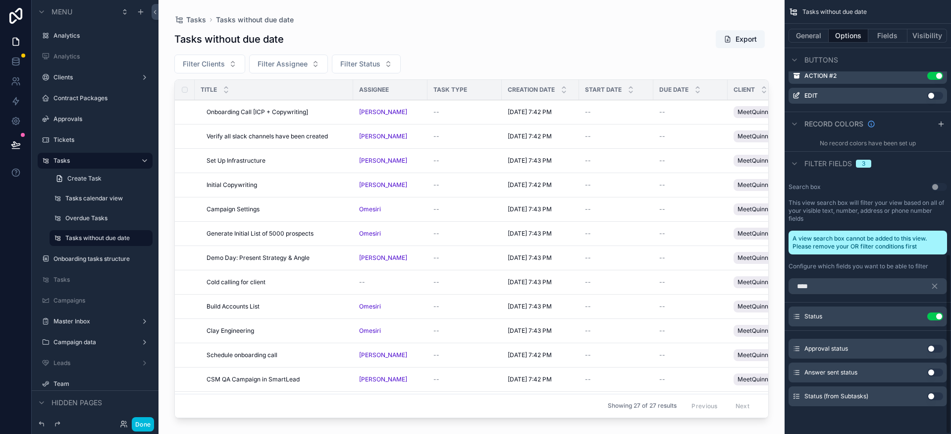
scroll to position [610, 0]
click at [862, 283] on input "****" at bounding box center [868, 286] width 159 height 16
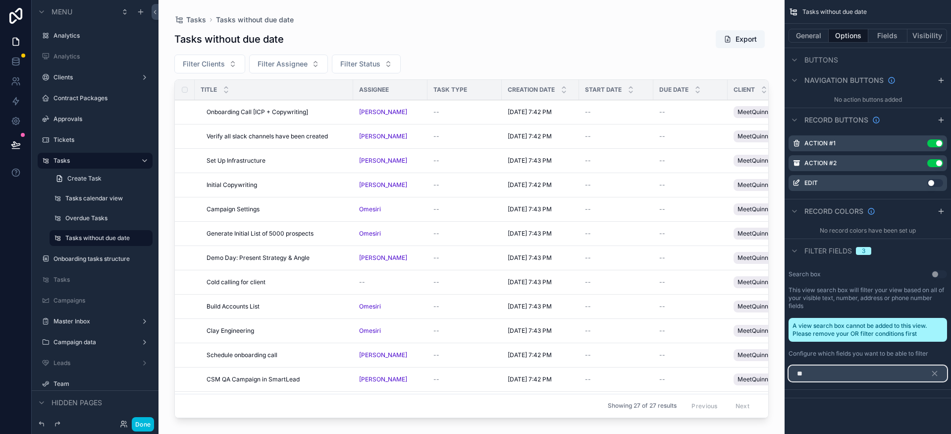
type input "*"
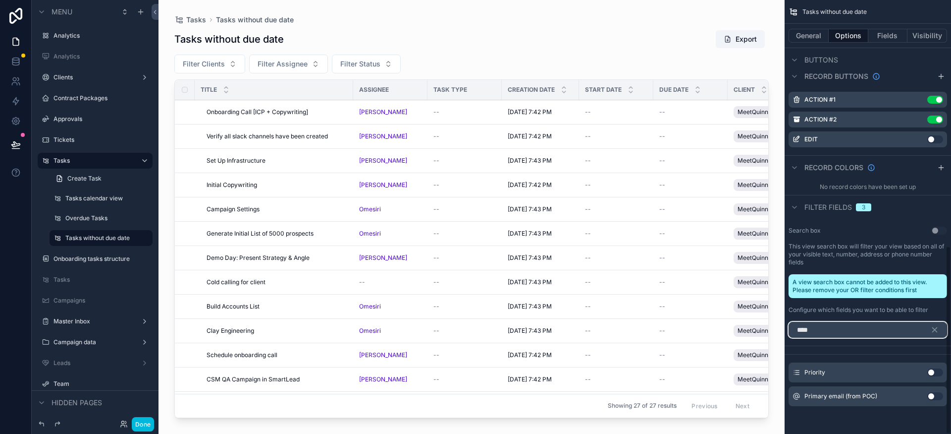
scroll to position [543, 0]
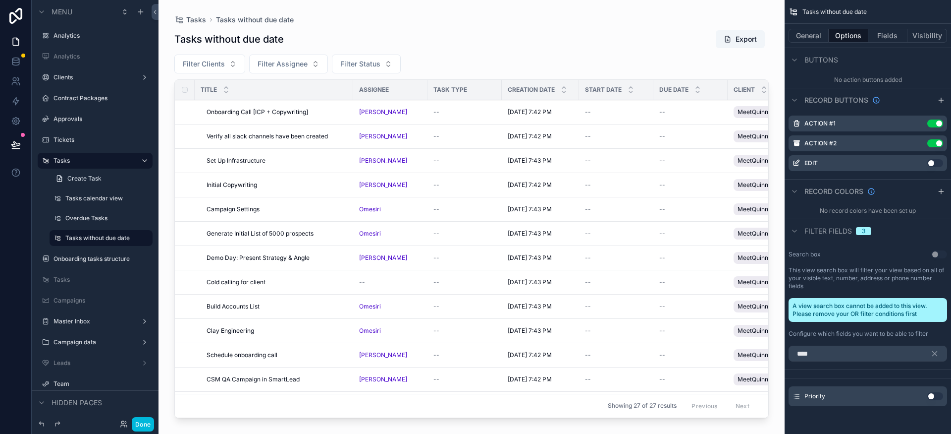
click at [938, 394] on button "Use setting" at bounding box center [936, 396] width 16 height 8
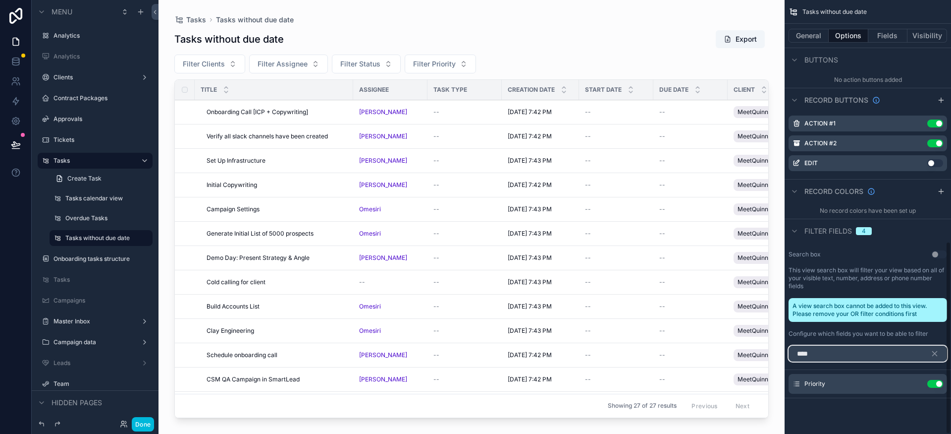
click at [826, 356] on input "****" at bounding box center [868, 353] width 159 height 16
type input "*"
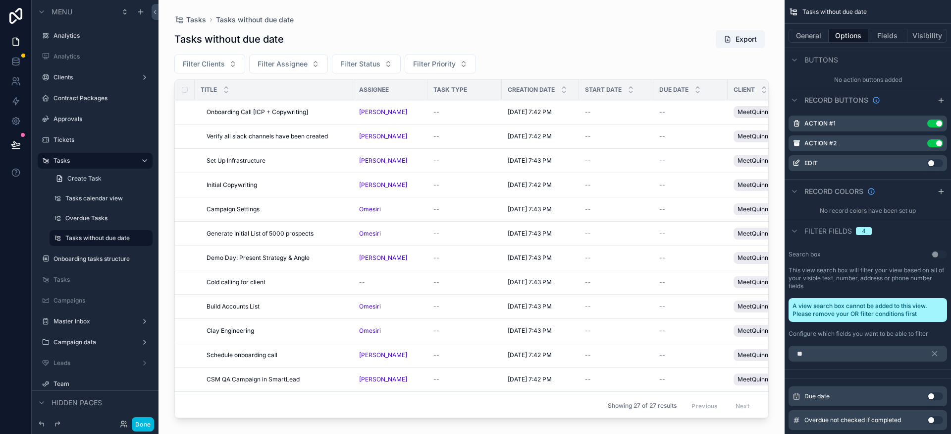
click at [932, 395] on button "Use setting" at bounding box center [936, 396] width 16 height 8
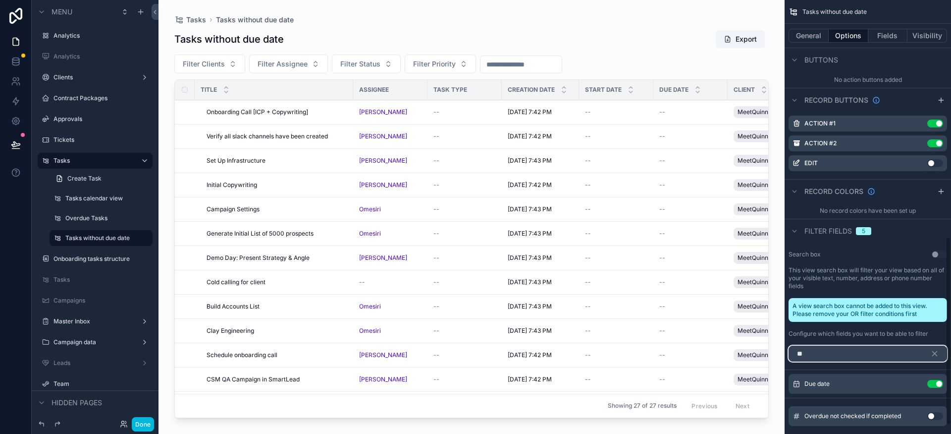
click at [842, 353] on input "**" at bounding box center [868, 353] width 159 height 16
type input "*"
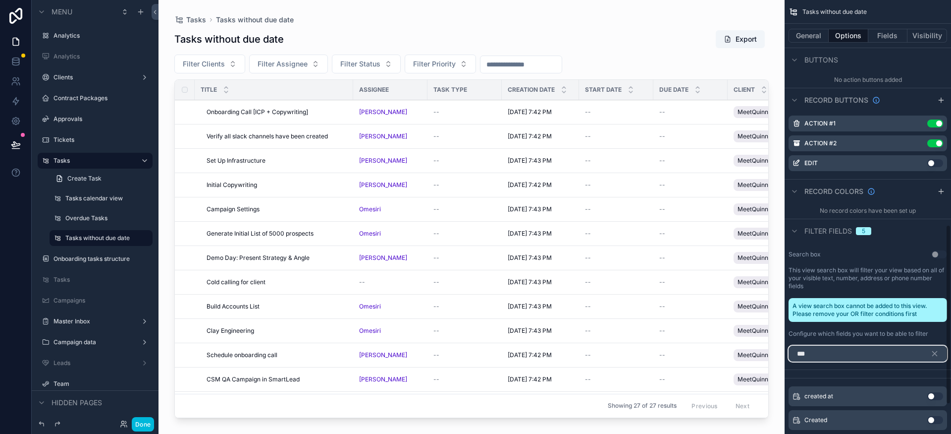
scroll to position [614, 0]
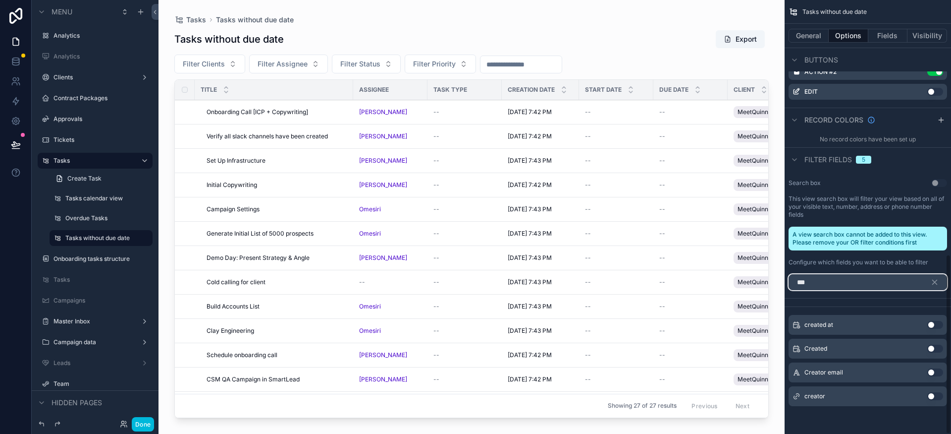
type input "***"
click at [932, 395] on button "Use setting" at bounding box center [936, 396] width 16 height 8
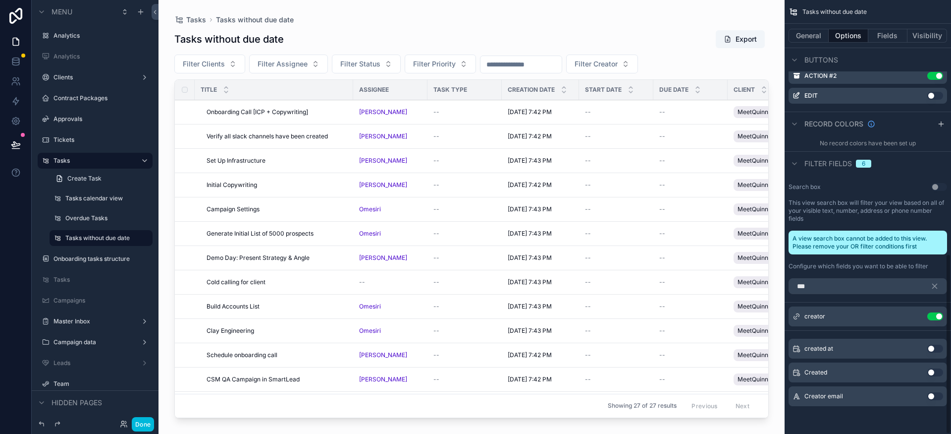
scroll to position [610, 0]
click at [936, 284] on icon "scrollable content" at bounding box center [935, 286] width 4 height 4
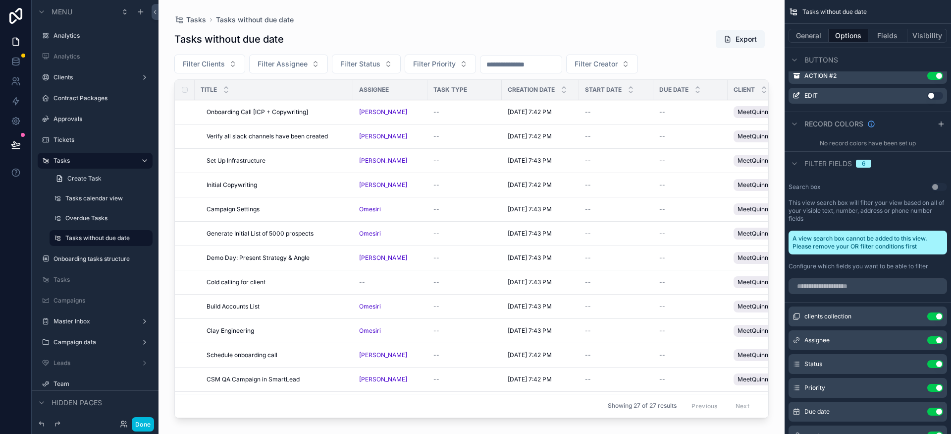
click at [0, 0] on icon "scrollable content" at bounding box center [0, 0] width 0 height 0
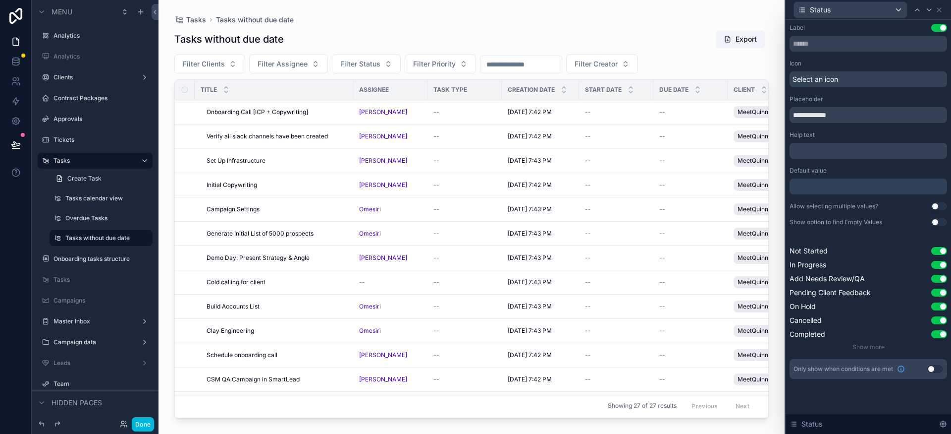
click at [937, 201] on div "**********" at bounding box center [869, 201] width 158 height 355
click at [938, 204] on button "Use setting" at bounding box center [940, 206] width 16 height 8
click at [929, 12] on icon at bounding box center [930, 10] width 8 height 8
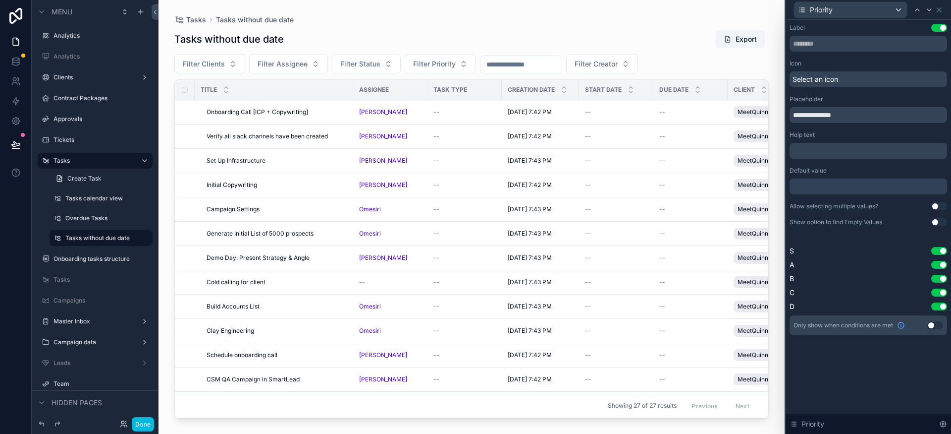
click at [937, 204] on button "Use setting" at bounding box center [940, 206] width 16 height 8
click at [931, 12] on icon at bounding box center [930, 10] width 8 height 8
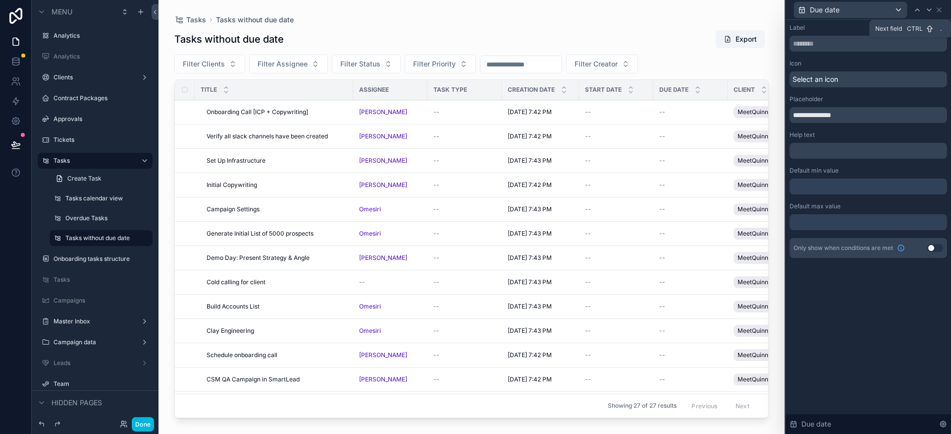
click at [930, 13] on icon at bounding box center [930, 10] width 8 height 8
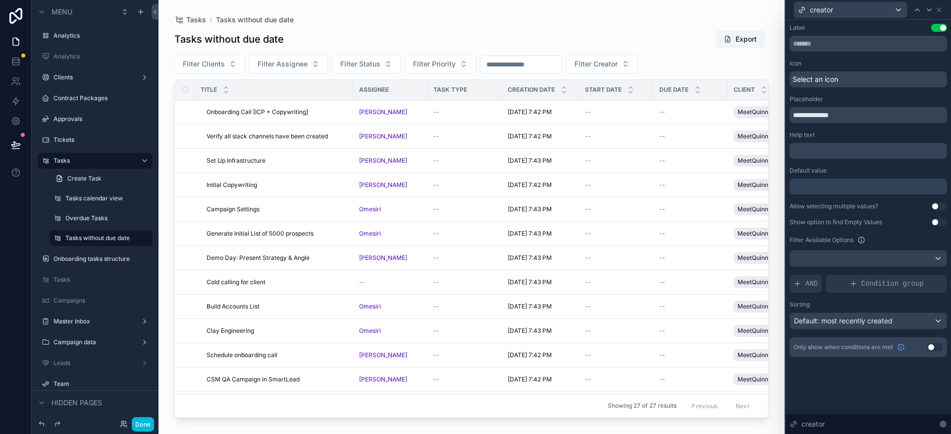
click at [936, 206] on button "Use setting" at bounding box center [940, 206] width 16 height 8
click at [938, 8] on icon at bounding box center [939, 10] width 4 height 4
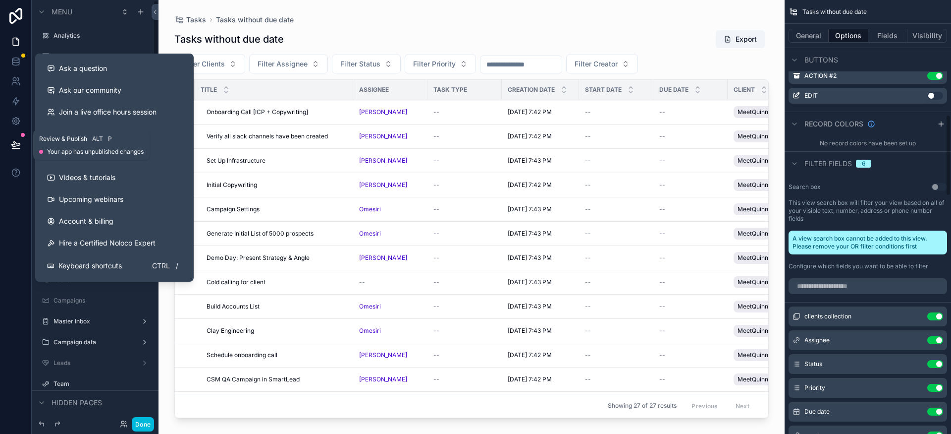
click at [18, 150] on button at bounding box center [16, 145] width 22 height 28
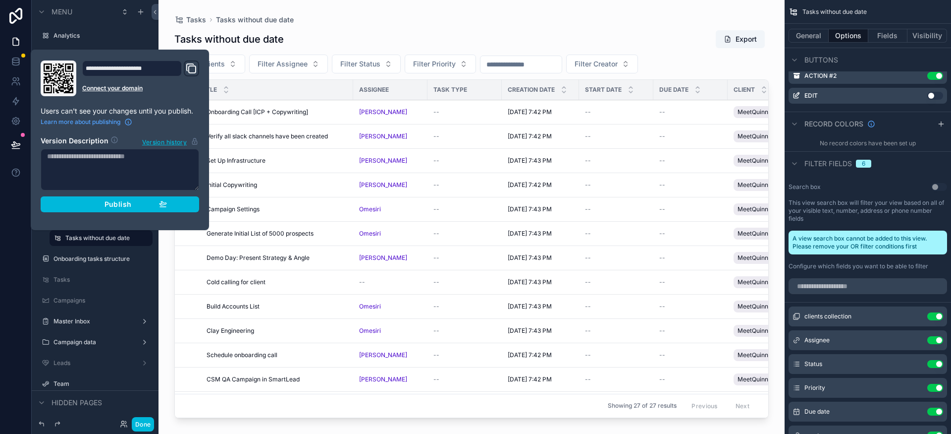
click at [101, 208] on div "Publish" at bounding box center [120, 204] width 94 height 9
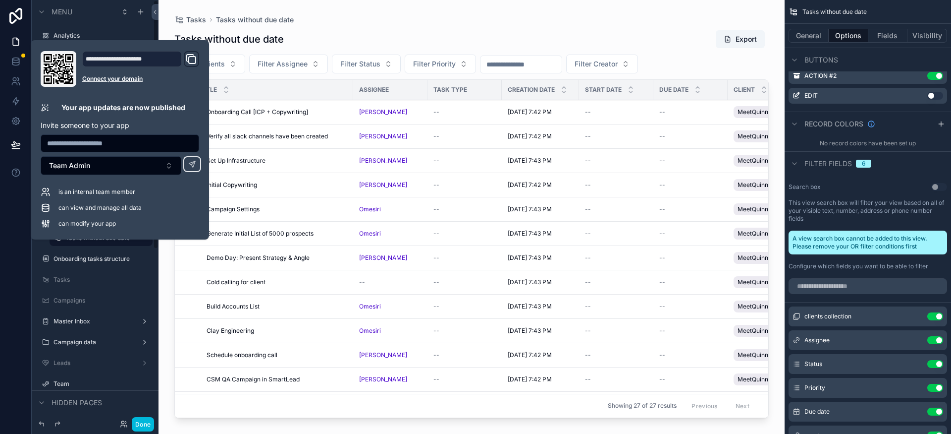
click at [323, 23] on div "scrollable content" at bounding box center [472, 211] width 626 height 422
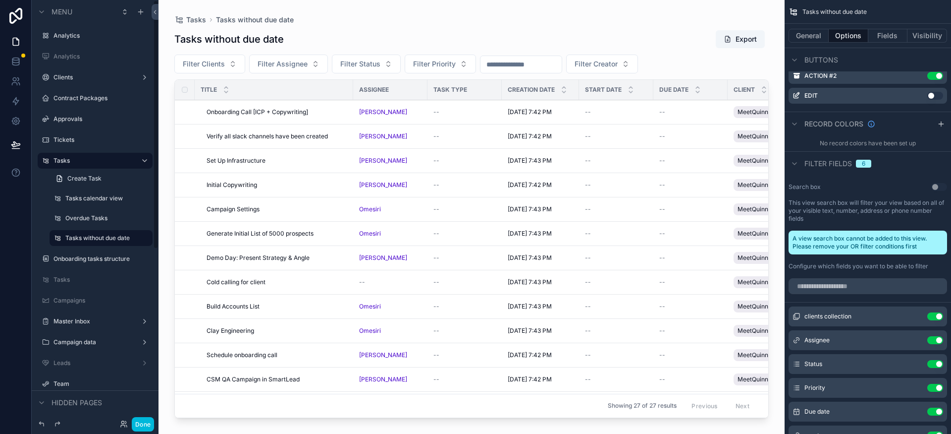
click at [64, 35] on label "Analytics" at bounding box center [100, 36] width 93 height 8
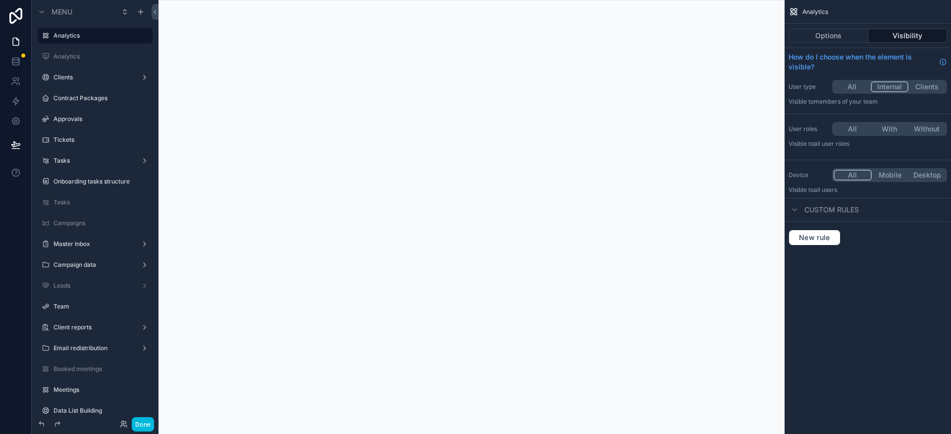
click at [96, 266] on label "Campaign data" at bounding box center [93, 265] width 79 height 8
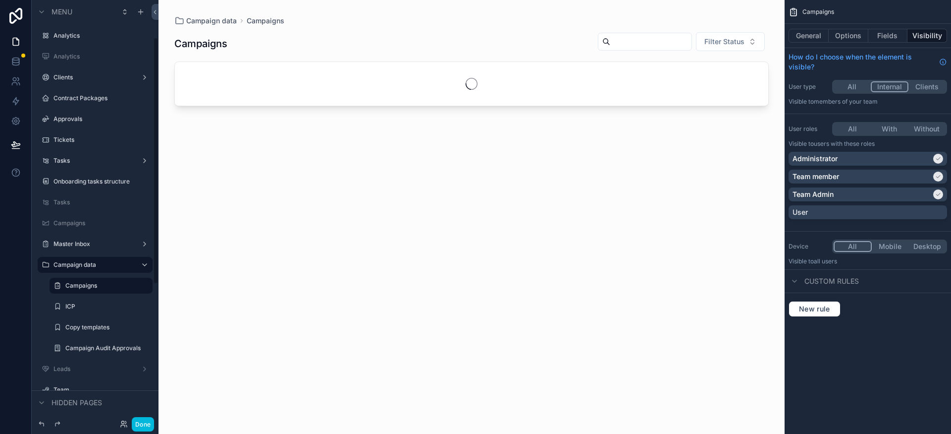
scroll to position [64, 0]
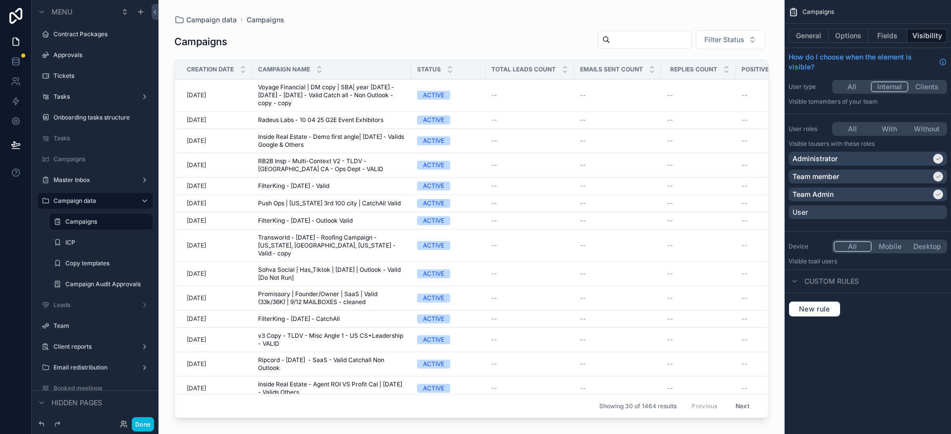
click at [847, 35] on button "Options" at bounding box center [849, 36] width 40 height 14
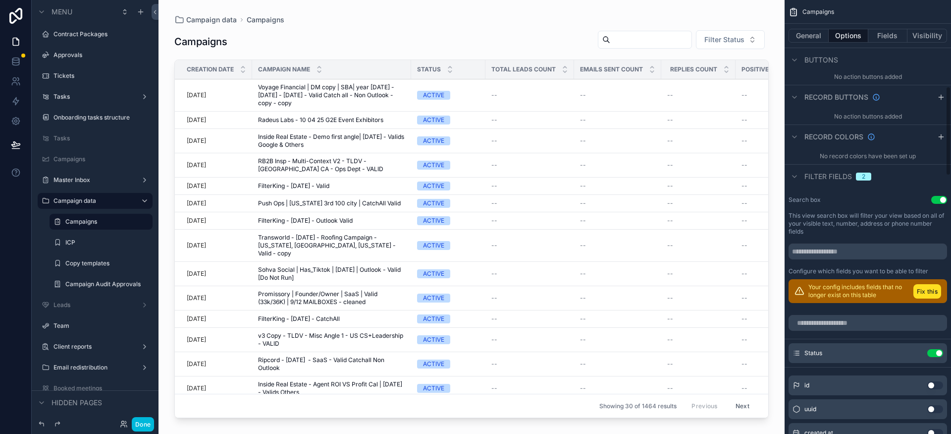
scroll to position [424, 0]
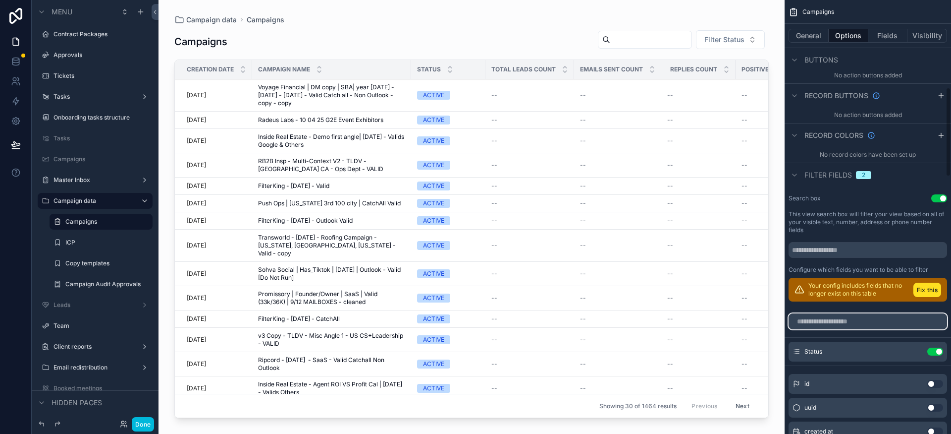
click at [829, 320] on input "scrollable content" at bounding box center [868, 321] width 159 height 16
click at [861, 326] on input "scrollable content" at bounding box center [868, 321] width 159 height 16
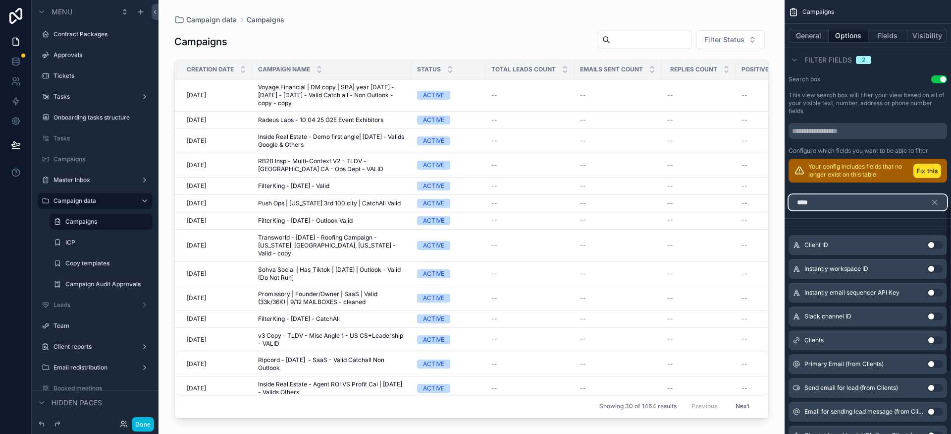
scroll to position [553, 0]
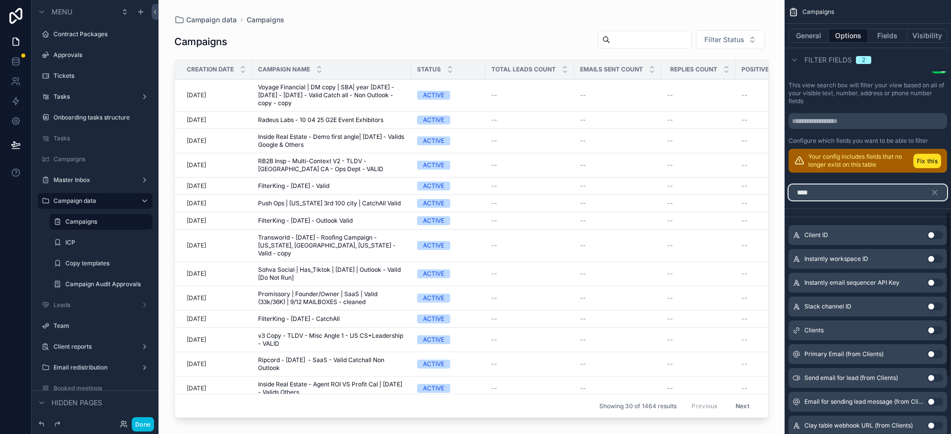
type input "****"
click at [931, 329] on button "Use setting" at bounding box center [936, 330] width 16 height 8
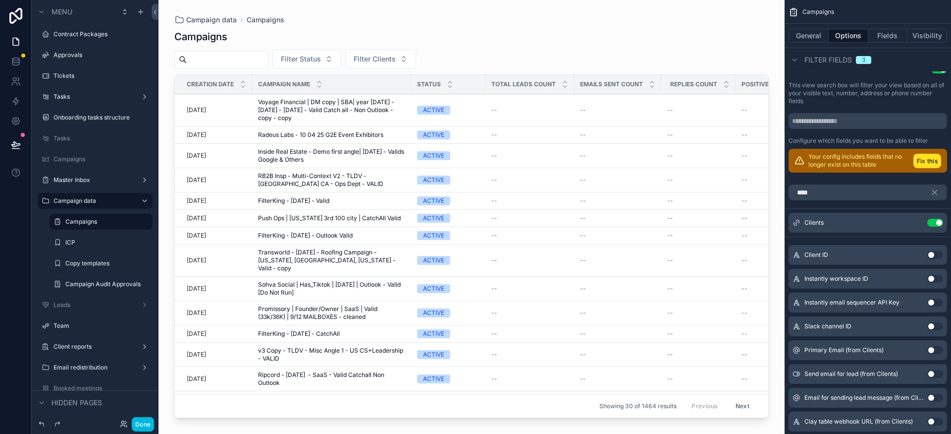
click at [0, 0] on icon "scrollable content" at bounding box center [0, 0] width 0 height 0
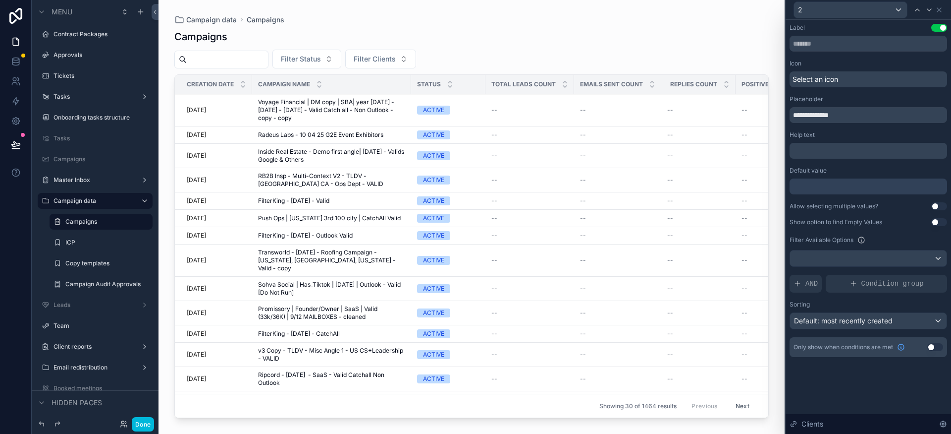
click at [937, 207] on button "Use setting" at bounding box center [940, 206] width 16 height 8
click at [928, 11] on icon at bounding box center [930, 10] width 8 height 8
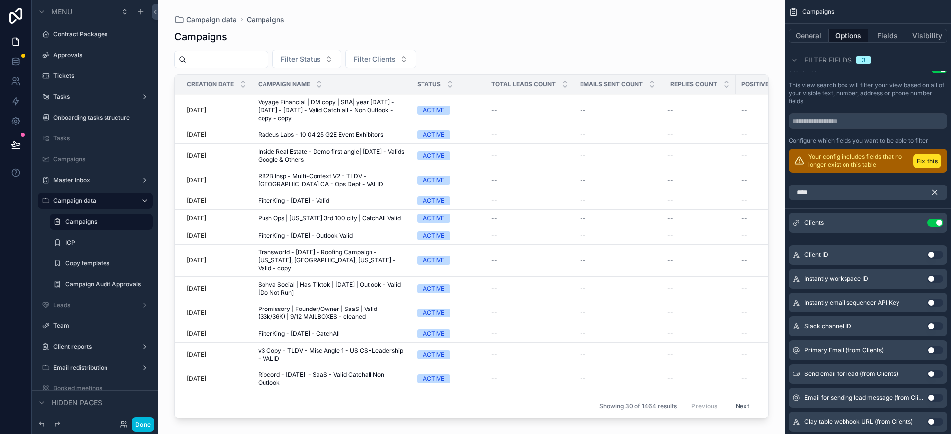
click at [933, 193] on icon "scrollable content" at bounding box center [935, 192] width 9 height 9
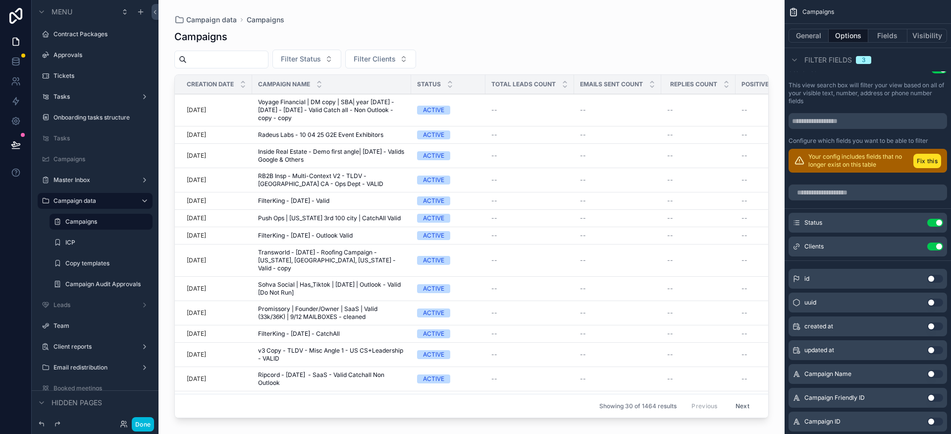
click at [915, 226] on div "Status Use setting" at bounding box center [868, 223] width 159 height 20
click at [0, 0] on icon "scrollable content" at bounding box center [0, 0] width 0 height 0
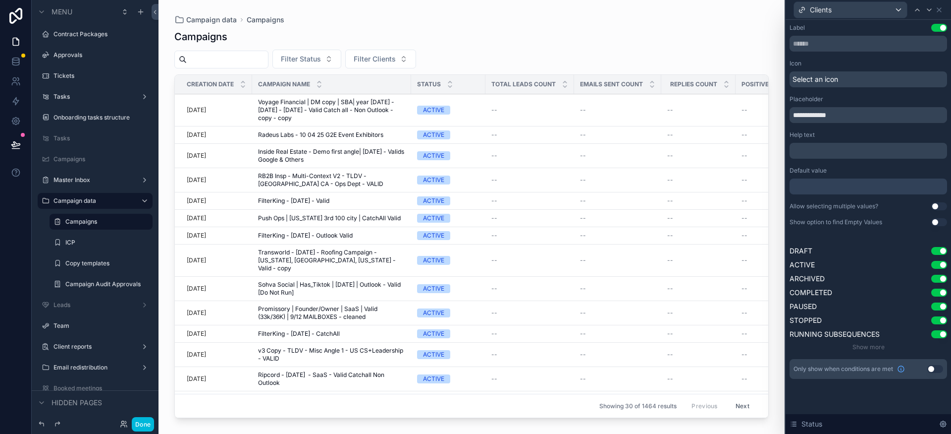
click at [935, 204] on button "Use setting" at bounding box center [940, 206] width 16 height 8
click at [938, 13] on icon at bounding box center [939, 10] width 8 height 8
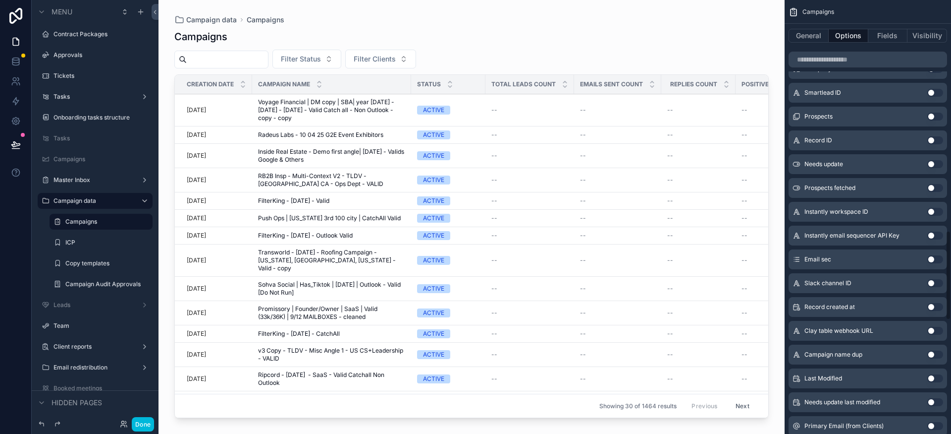
scroll to position [0, 0]
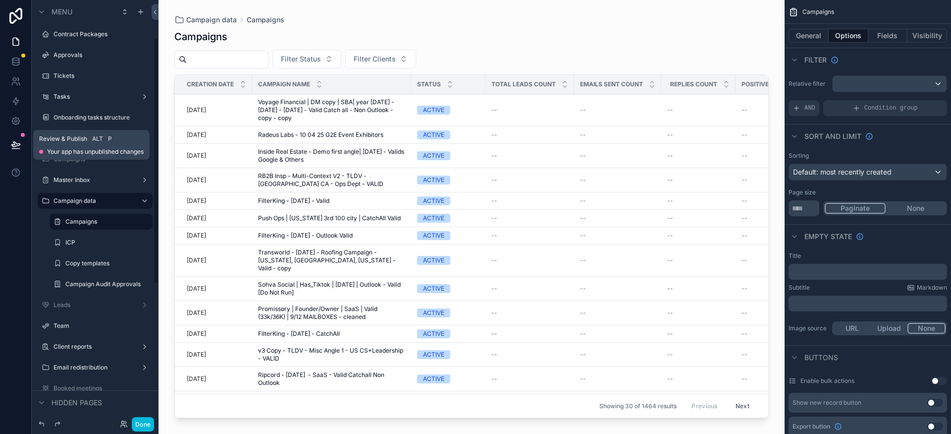
click at [20, 148] on icon at bounding box center [16, 145] width 10 height 10
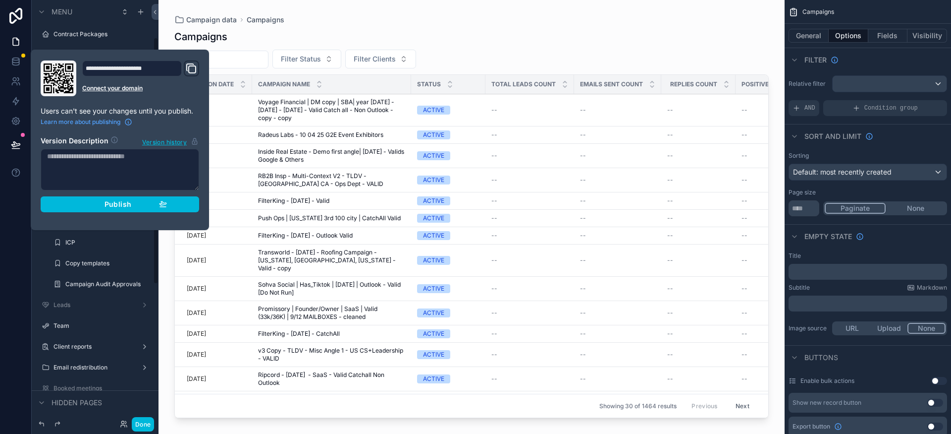
click at [160, 203] on icon "button" at bounding box center [163, 203] width 7 height 4
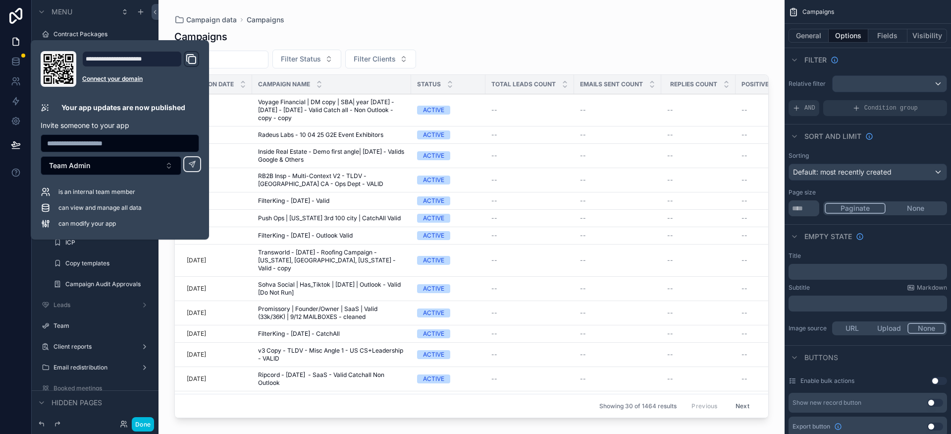
click at [468, 14] on div "scrollable content" at bounding box center [472, 211] width 626 height 422
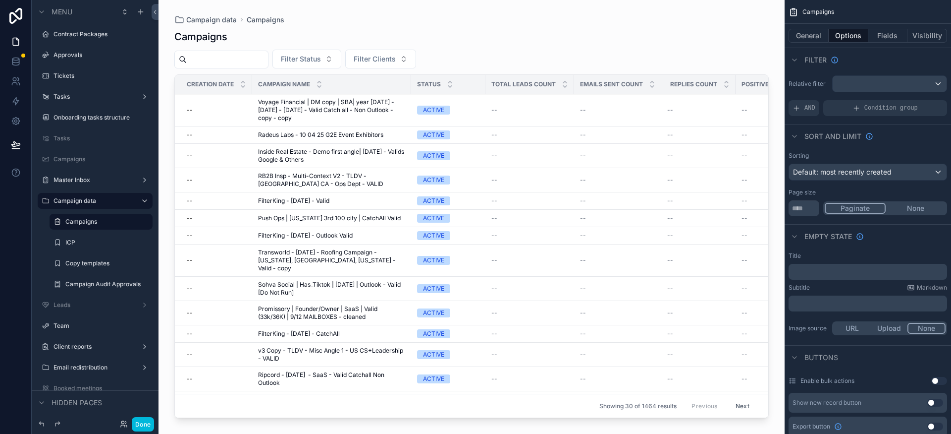
click at [360, 116] on span "Voyage Financial | DM copy | SBA| year 1960 - 2000 - OCT 3rd 2025 - Valid Catch…" at bounding box center [331, 110] width 147 height 24
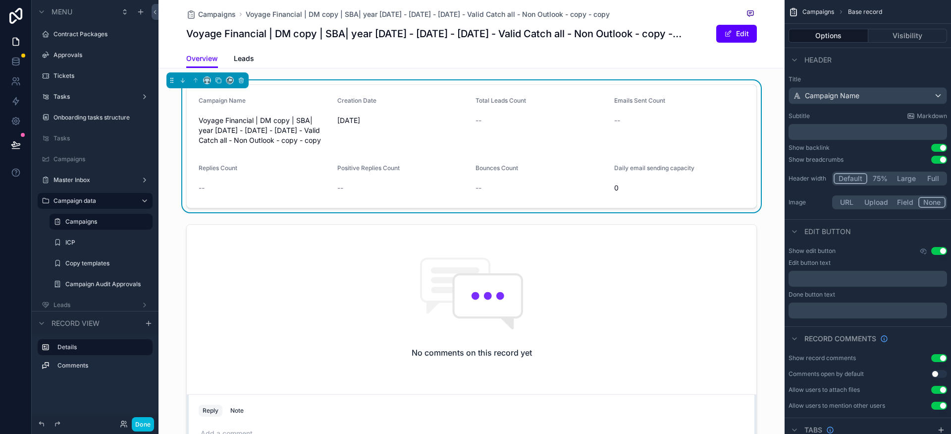
click at [476, 121] on span "--" at bounding box center [479, 120] width 6 height 10
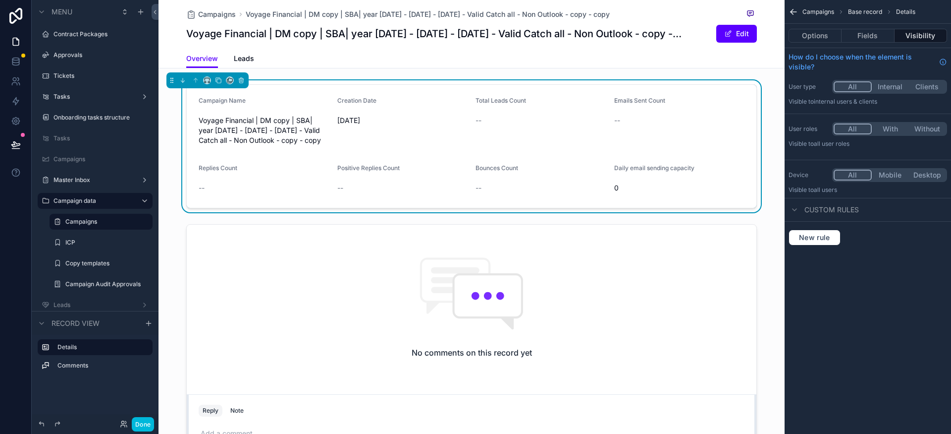
click at [859, 41] on button "Fields" at bounding box center [868, 36] width 53 height 14
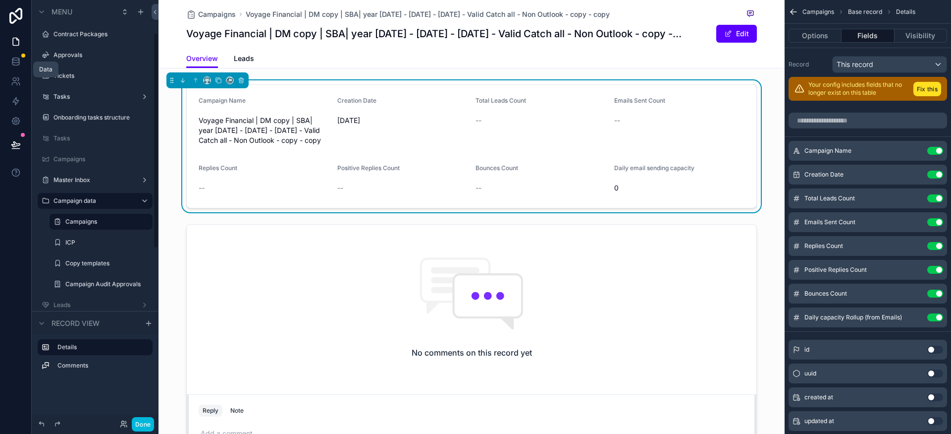
click at [15, 63] on icon at bounding box center [16, 61] width 10 height 10
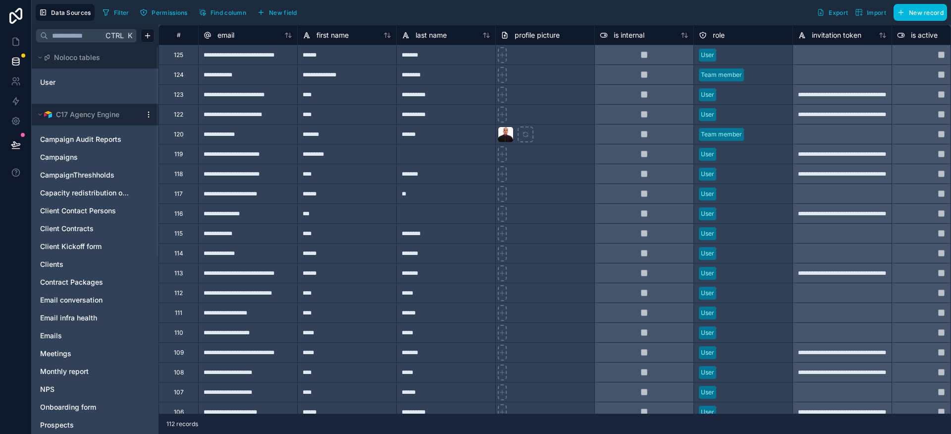
click at [89, 155] on link "Campaigns" at bounding box center [85, 157] width 90 height 10
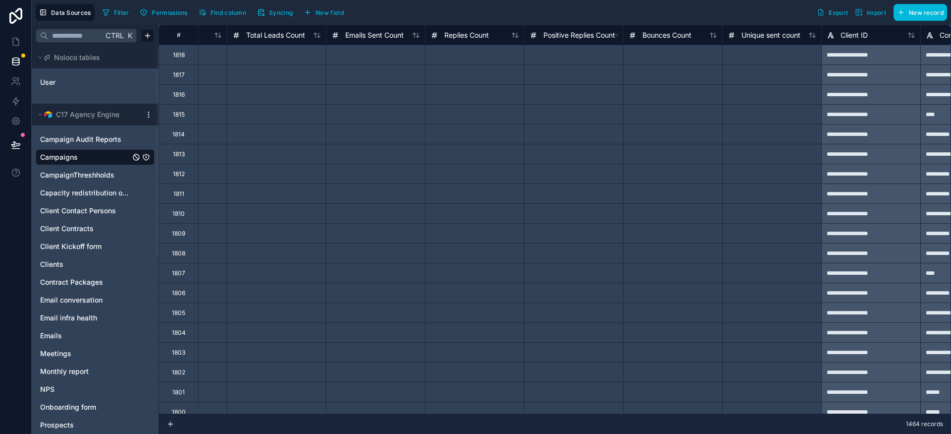
scroll to position [0, 475]
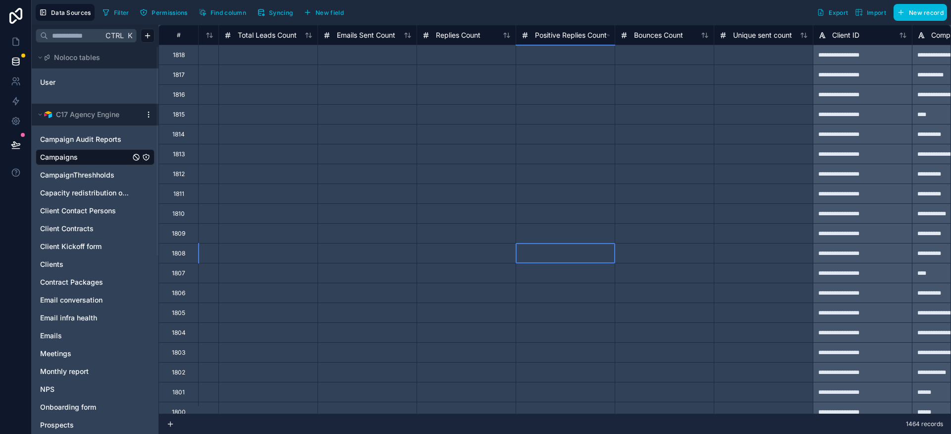
click at [541, 245] on div at bounding box center [565, 253] width 99 height 20
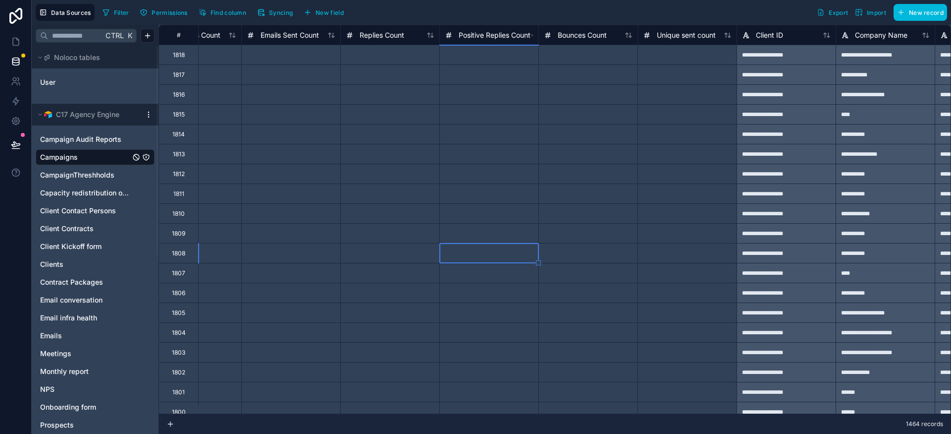
scroll to position [0, 301]
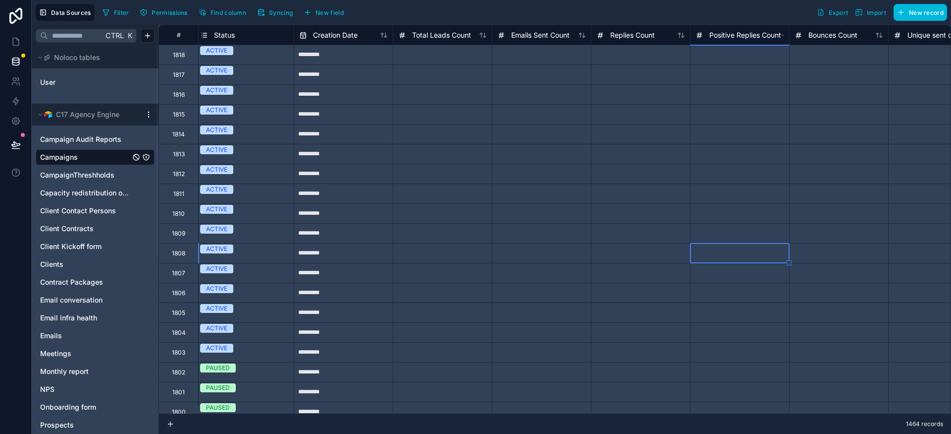
click at [148, 115] on html "**********" at bounding box center [475, 217] width 951 height 434
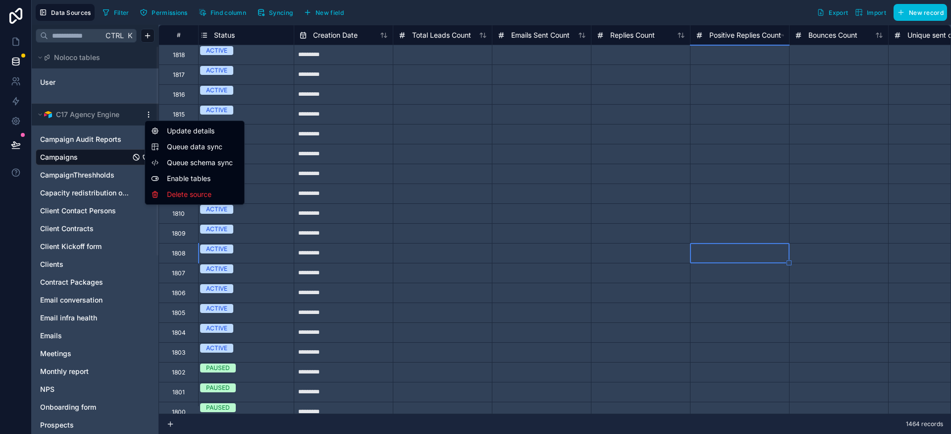
click at [188, 149] on span "Queue data sync" at bounding box center [202, 147] width 71 height 10
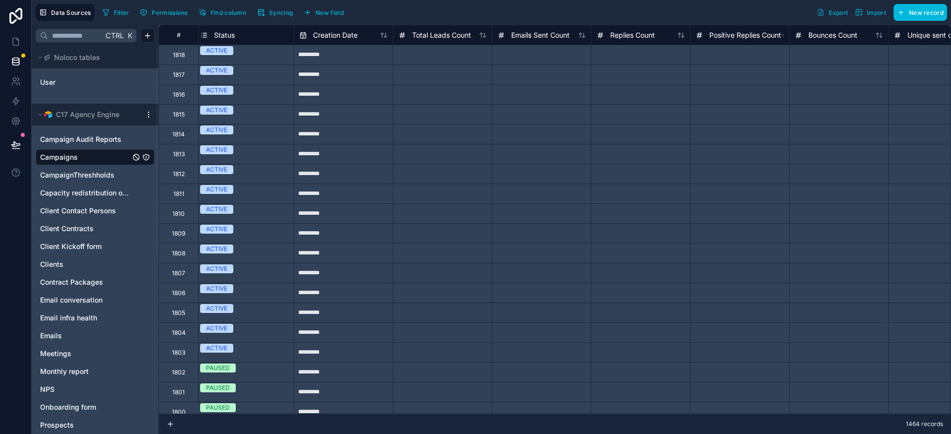
click at [149, 116] on html "**********" at bounding box center [475, 217] width 951 height 434
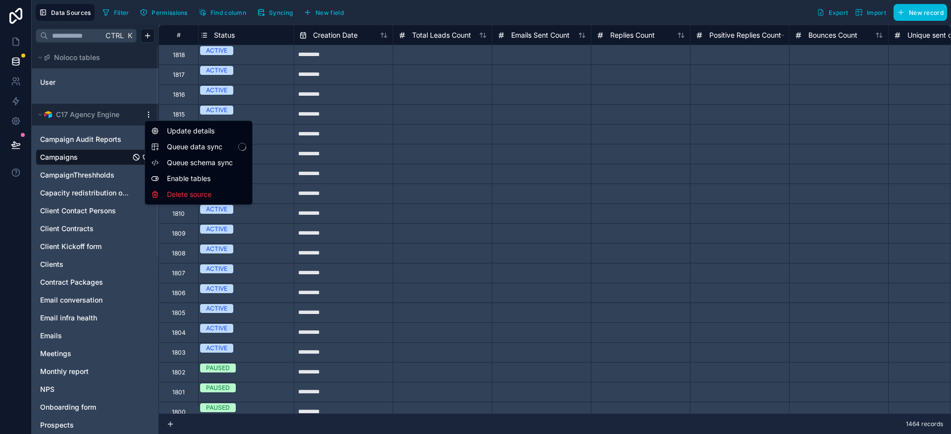
click at [189, 165] on span "Queue schema sync" at bounding box center [202, 163] width 71 height 10
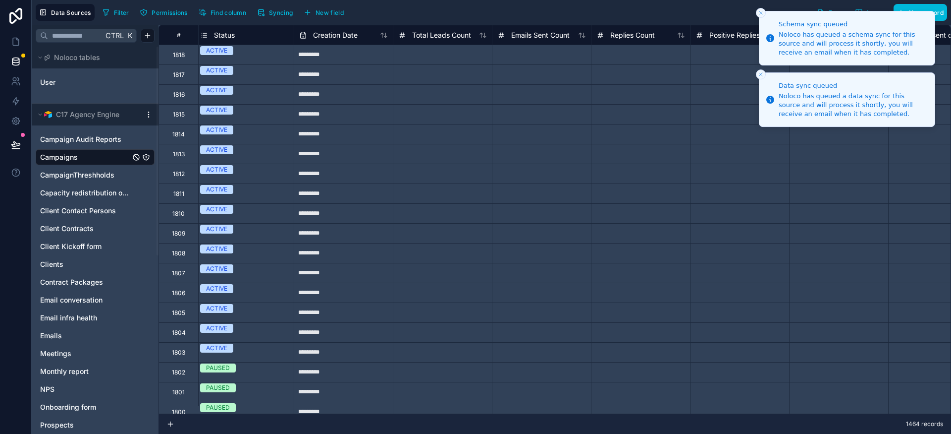
click at [761, 13] on line "Close toast" at bounding box center [761, 12] width 3 height 3
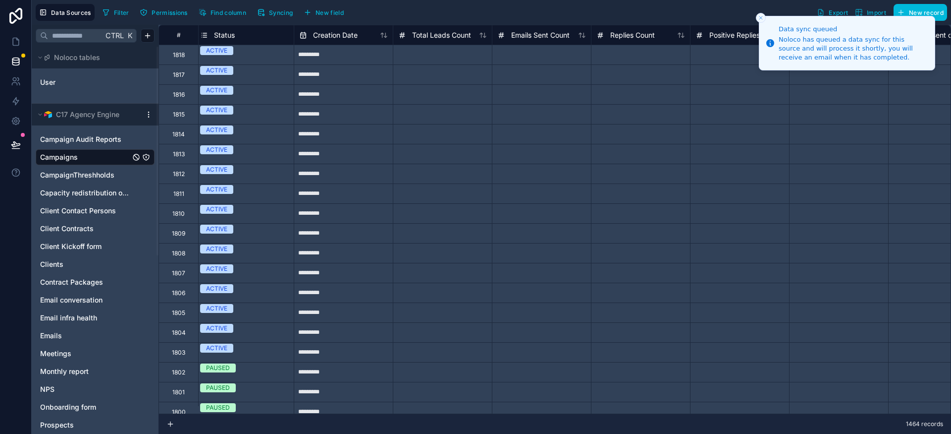
click at [761, 15] on icon "Close toast" at bounding box center [761, 18] width 6 height 6
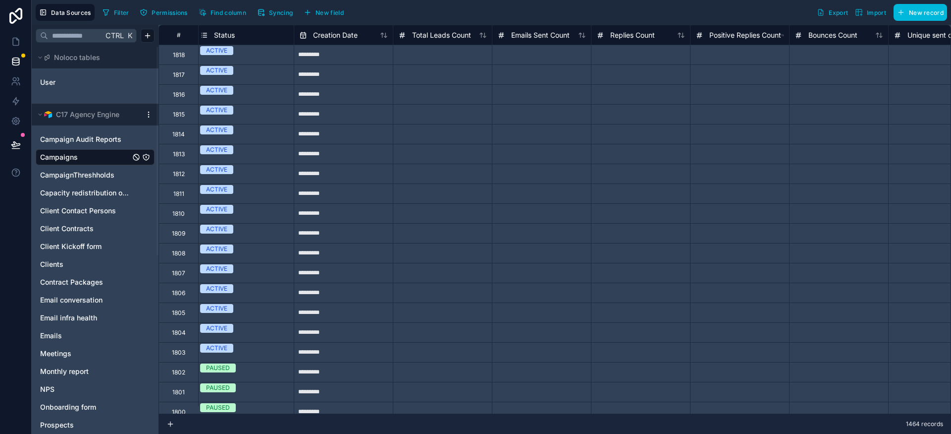
click at [47, 115] on img at bounding box center [48, 114] width 8 height 8
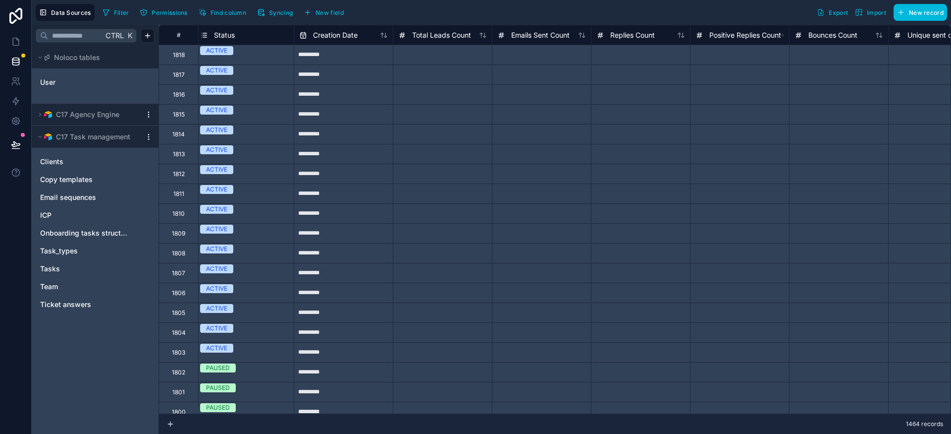
click at [47, 115] on img at bounding box center [48, 114] width 8 height 8
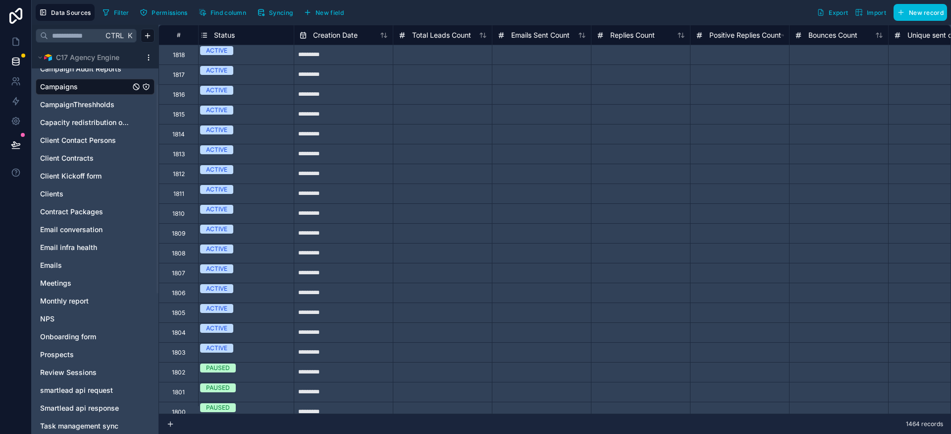
scroll to position [0, 0]
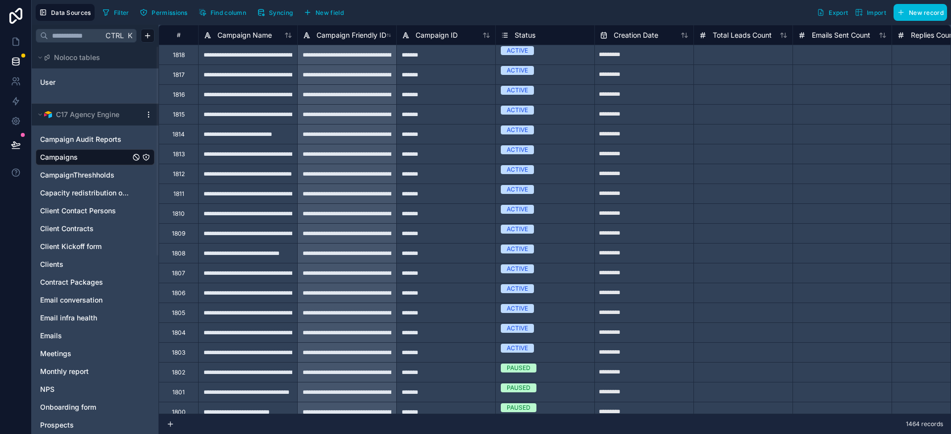
click at [730, 10] on div "Filter Permissions Find column Syncing New field Export Import New record" at bounding box center [523, 12] width 849 height 17
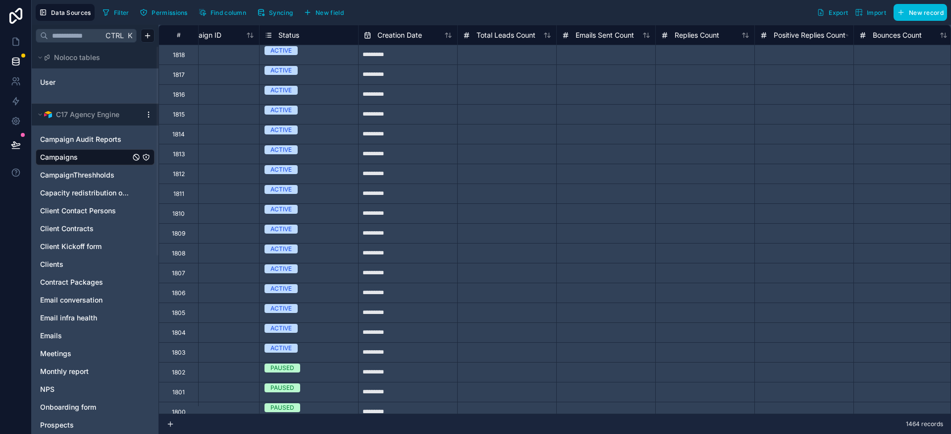
scroll to position [0, 237]
click at [16, 144] on icon at bounding box center [15, 144] width 8 height 5
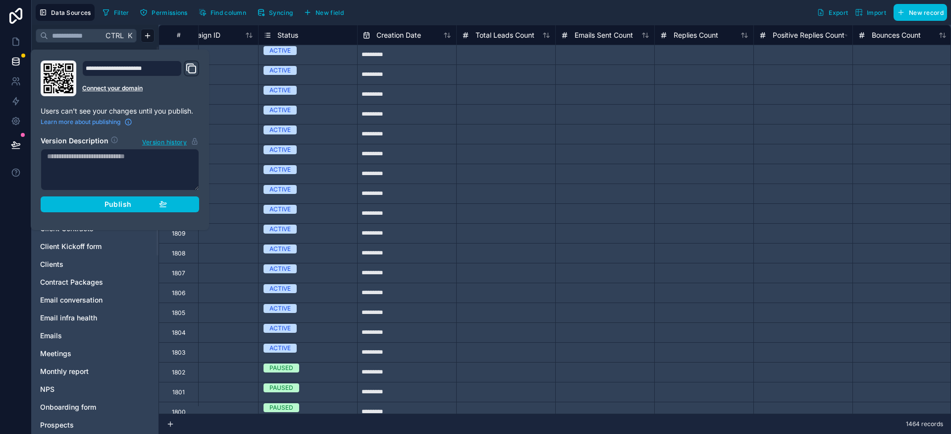
click at [127, 202] on span "Publish" at bounding box center [118, 204] width 27 height 9
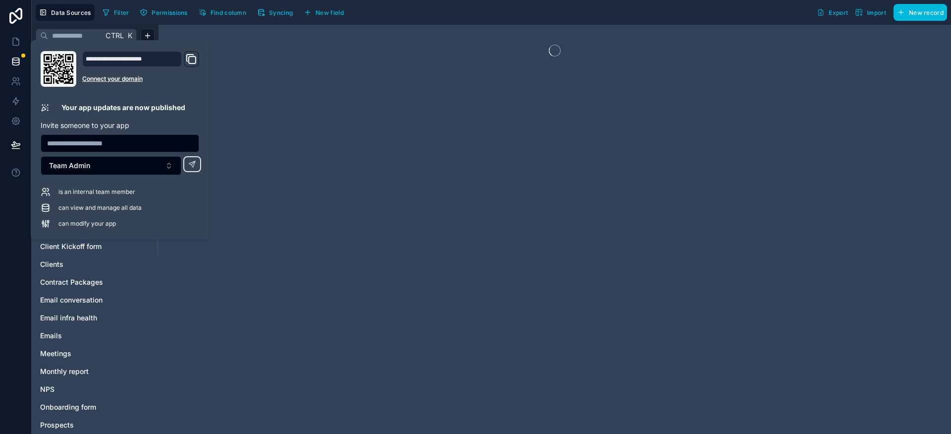
click at [13, 16] on icon at bounding box center [16, 16] width 20 height 16
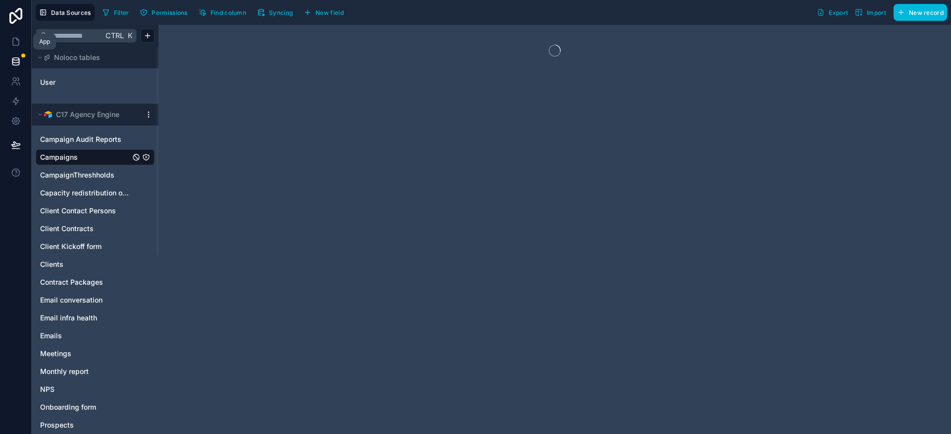
click at [17, 48] on link at bounding box center [15, 42] width 31 height 20
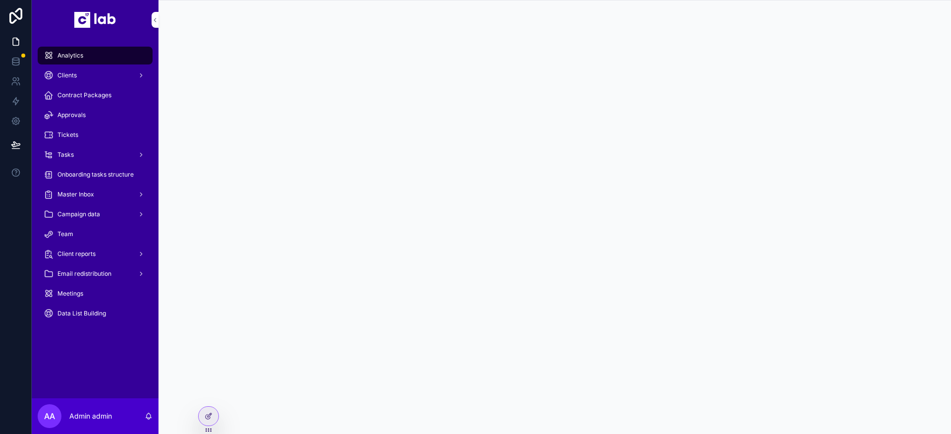
click at [98, 155] on div "Tasks" at bounding box center [95, 155] width 103 height 16
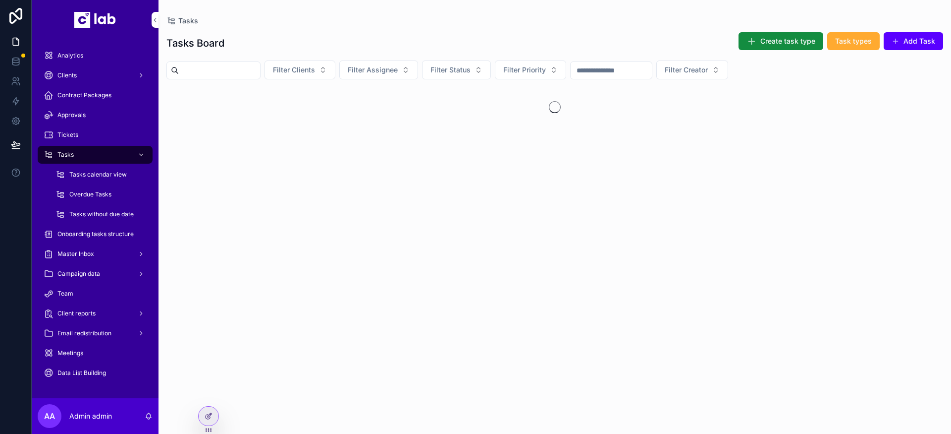
click at [111, 153] on div "Tasks" at bounding box center [95, 155] width 103 height 16
click at [81, 230] on span "Onboarding tasks structure" at bounding box center [95, 234] width 76 height 8
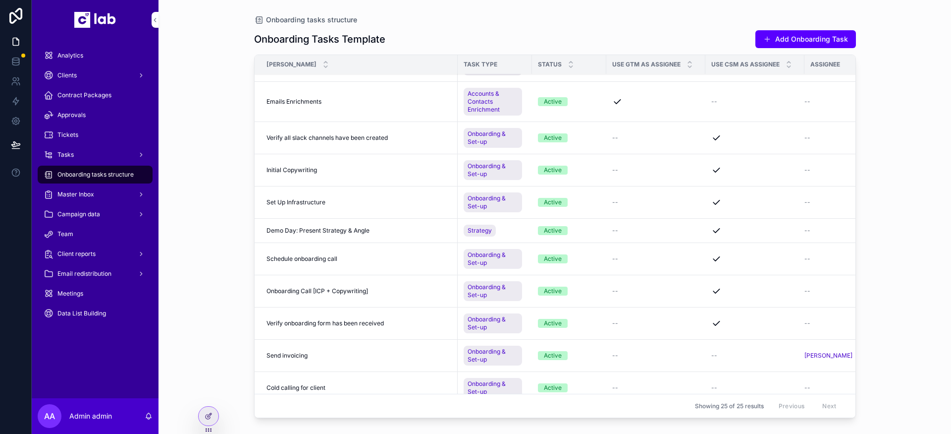
scroll to position [469, 0]
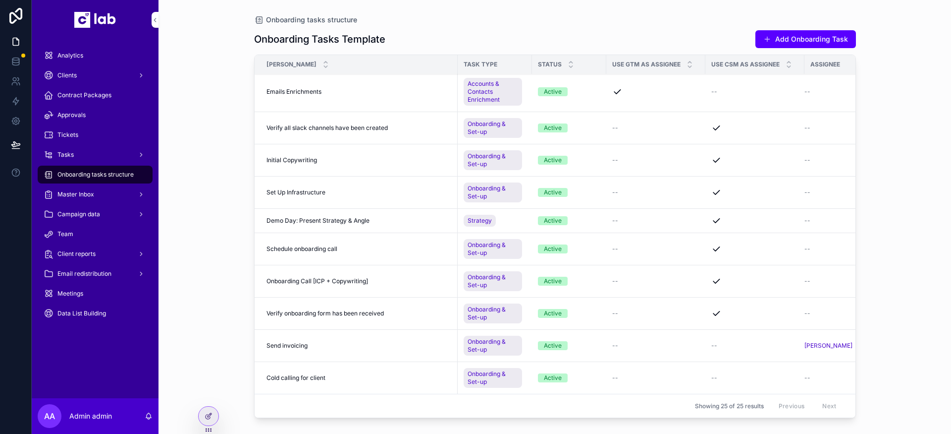
click at [925, 138] on div "Onboarding tasks structure Onboarding Tasks Template Add Onboarding Task [PERSO…" at bounding box center [555, 217] width 793 height 434
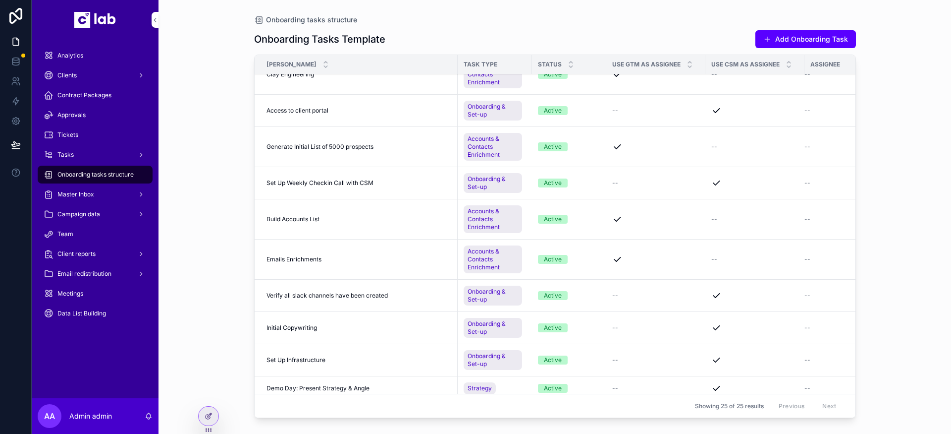
scroll to position [0, 0]
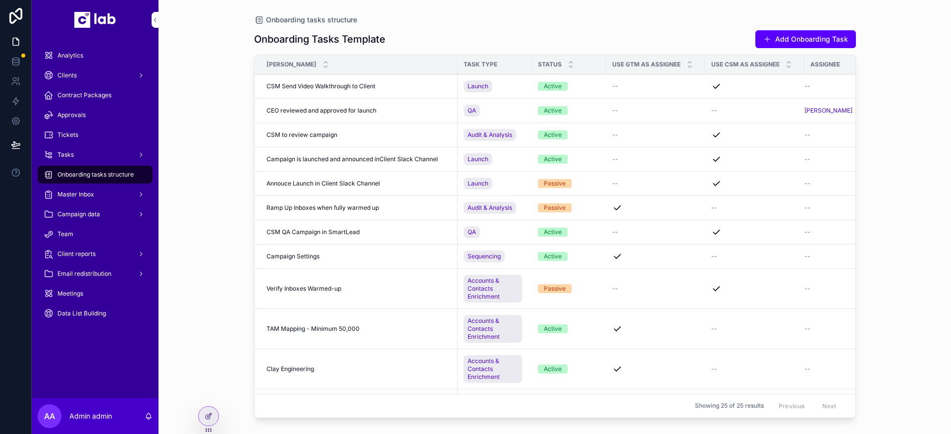
click at [86, 156] on div "Tasks" at bounding box center [95, 155] width 103 height 16
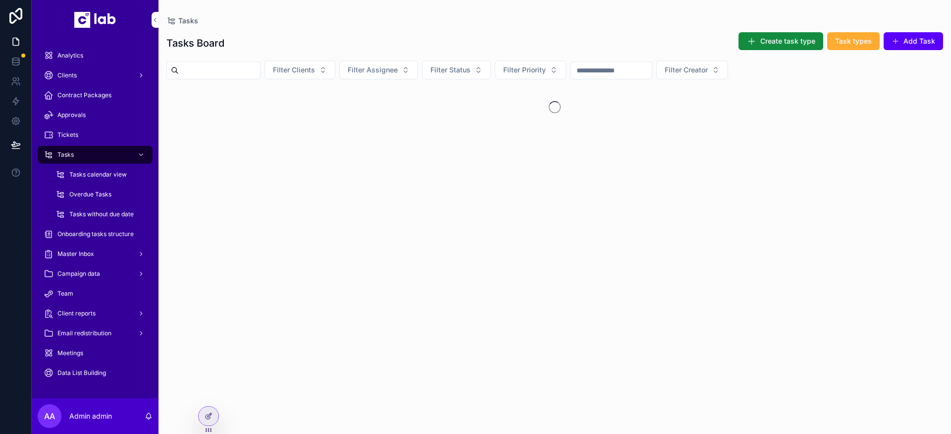
click at [789, 39] on span "Create task type" at bounding box center [788, 41] width 55 height 10
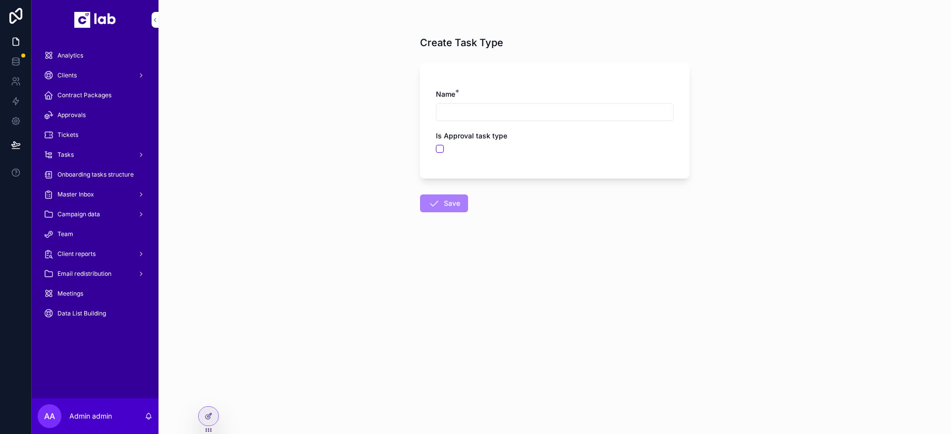
click at [201, 419] on div at bounding box center [209, 415] width 20 height 19
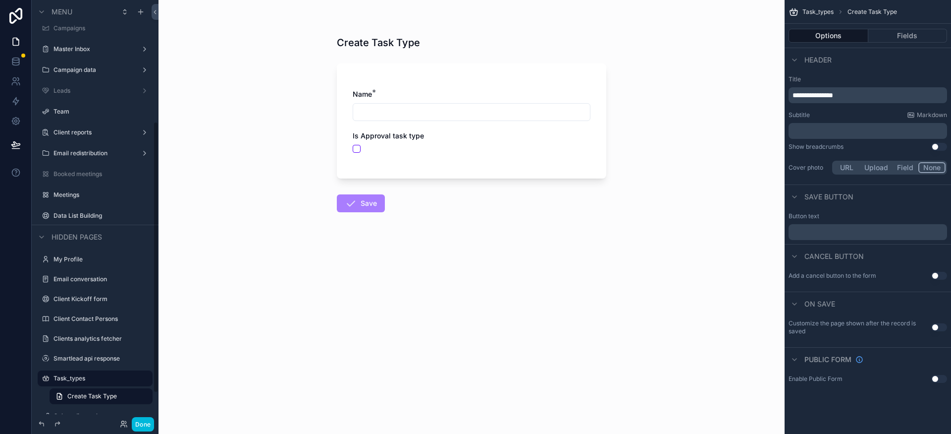
scroll to position [183, 0]
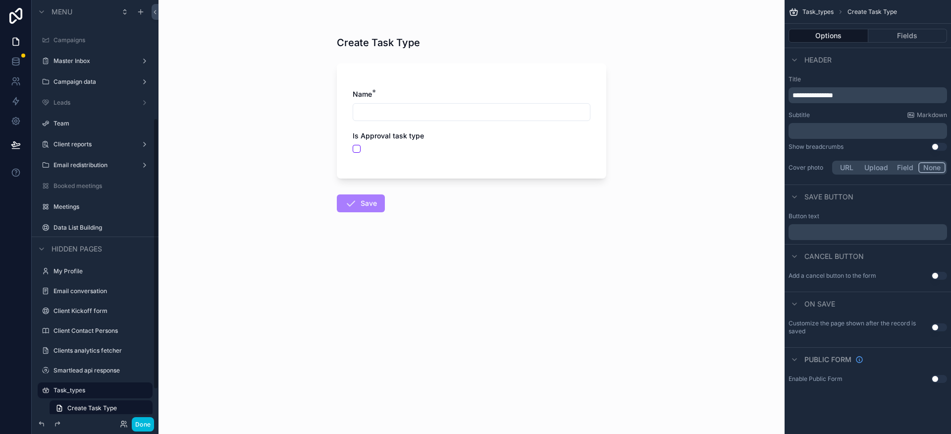
click at [89, 392] on label "Task_types" at bounding box center [100, 390] width 93 height 8
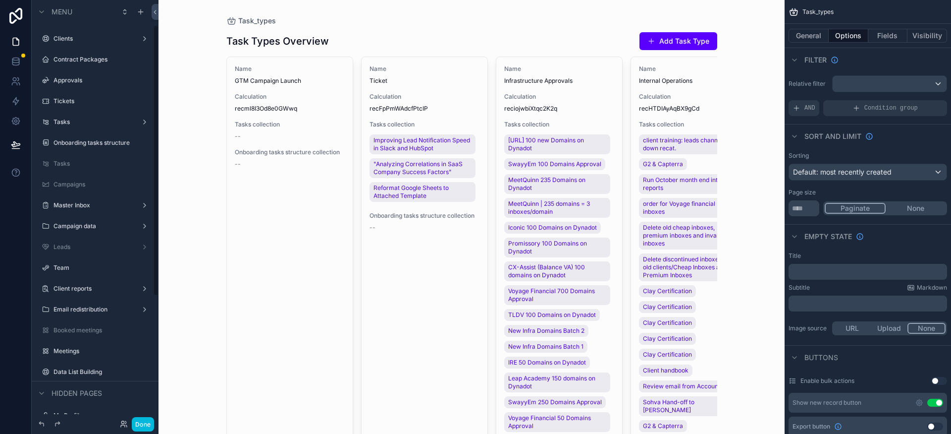
scroll to position [30, 0]
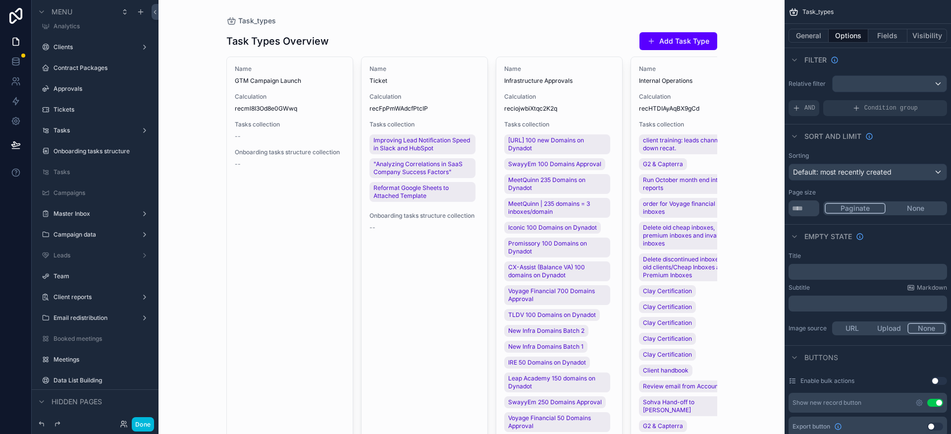
click at [91, 171] on label "Tasks" at bounding box center [100, 172] width 93 height 8
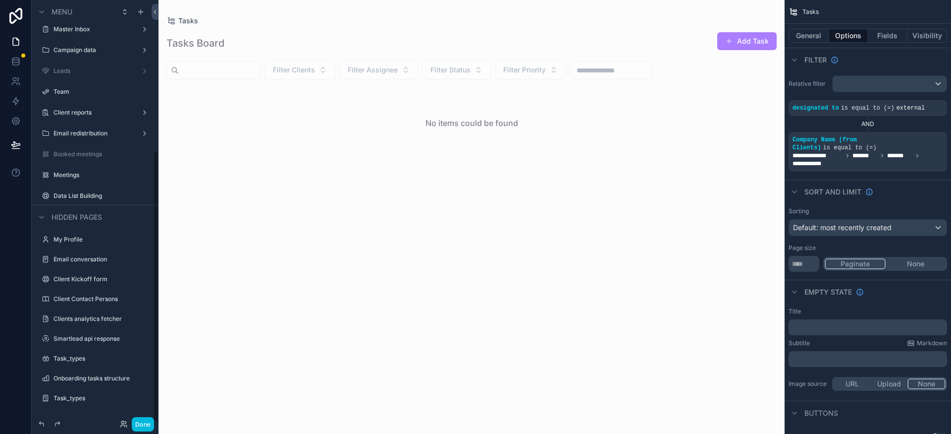
scroll to position [233, 0]
click at [87, 365] on div "Task_types" at bounding box center [95, 357] width 111 height 16
click at [79, 355] on label "Task_types" at bounding box center [100, 357] width 93 height 8
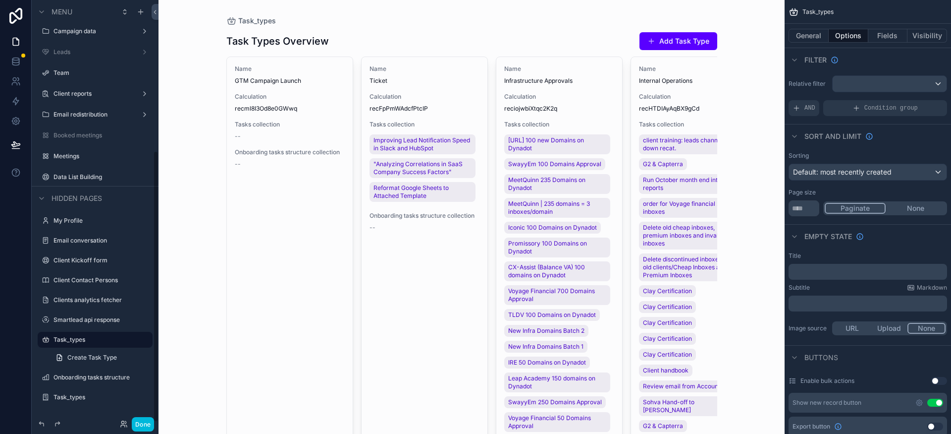
click at [73, 398] on label "Task_types" at bounding box center [100, 397] width 93 height 8
